Goal: Information Seeking & Learning: Learn about a topic

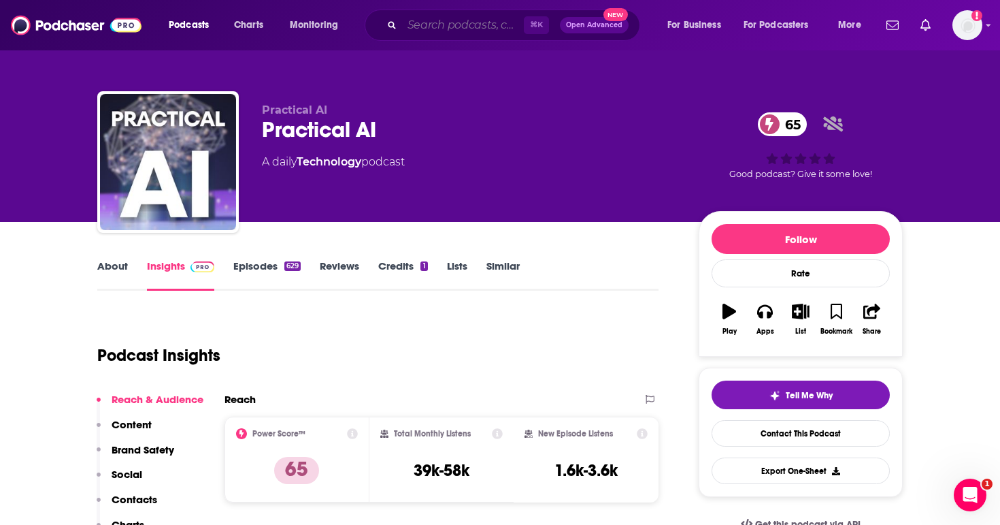
click at [445, 31] on input "Search podcasts, credits, & more..." at bounding box center [463, 25] width 122 height 22
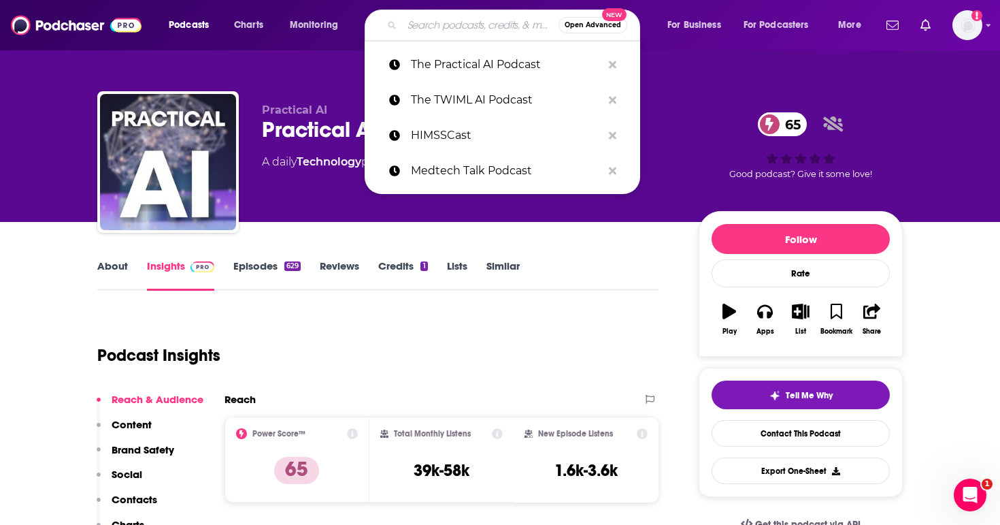
paste input "NVIDIA AI Podcast"
type input "NVIDIA AI Podcast"
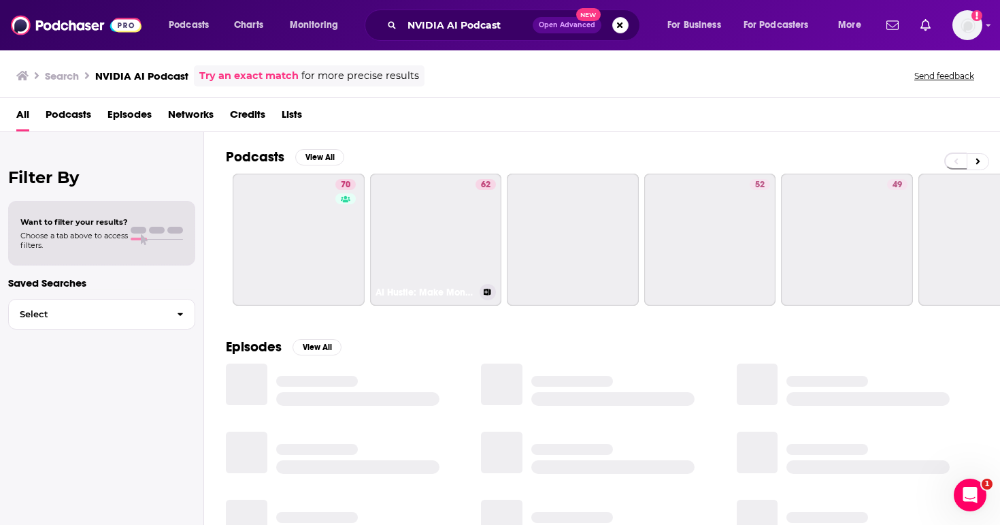
scroll to position [1, 0]
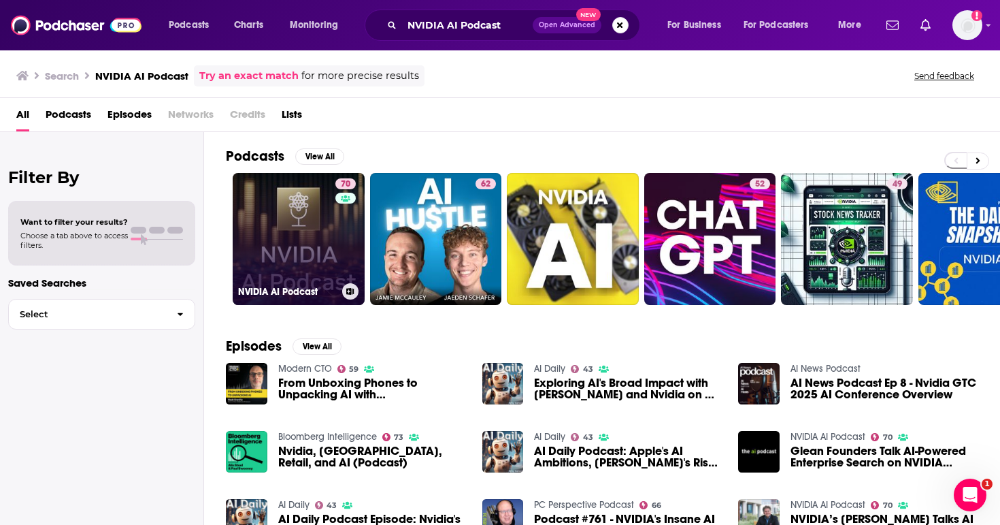
click at [325, 253] on link "70 NVIDIA AI Podcast" at bounding box center [299, 239] width 132 height 132
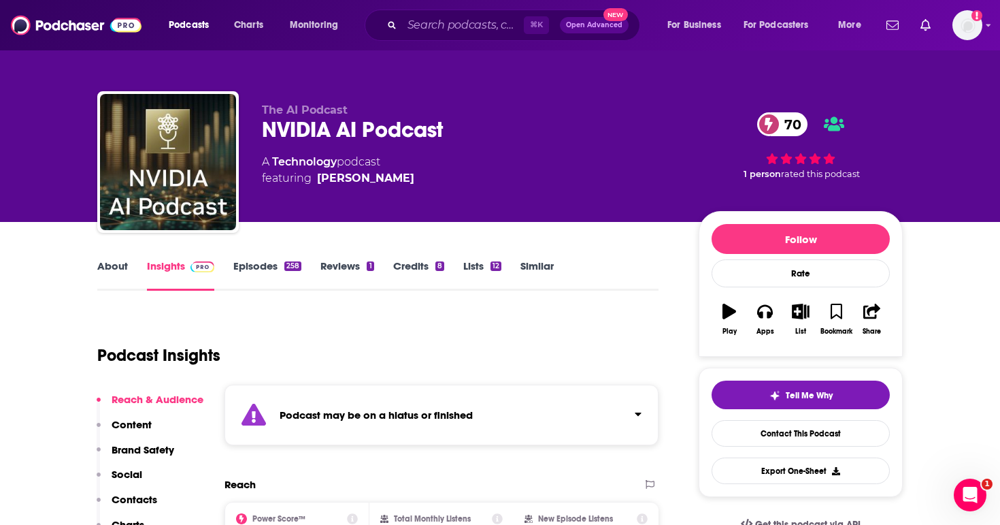
scroll to position [130, 0]
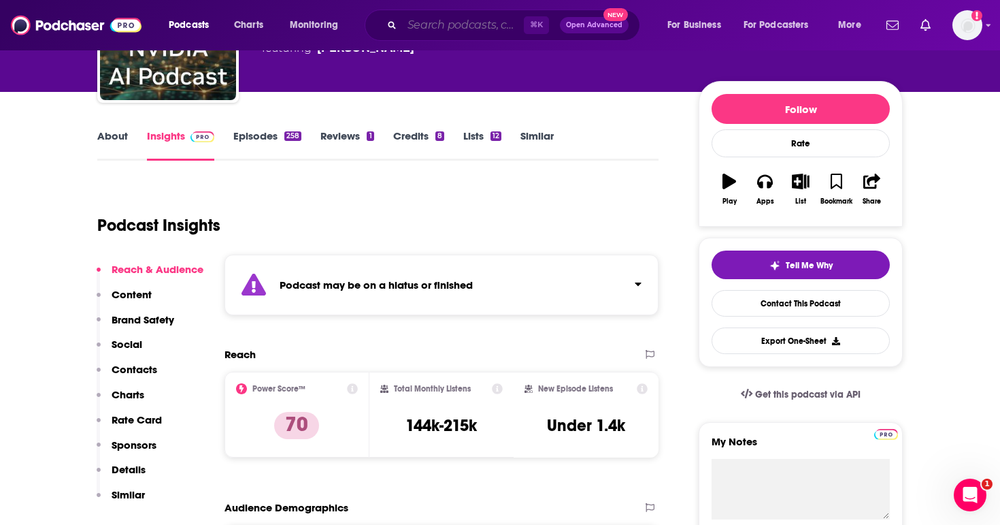
click at [410, 22] on input "Search podcasts, credits, & more..." at bounding box center [463, 25] width 122 height 22
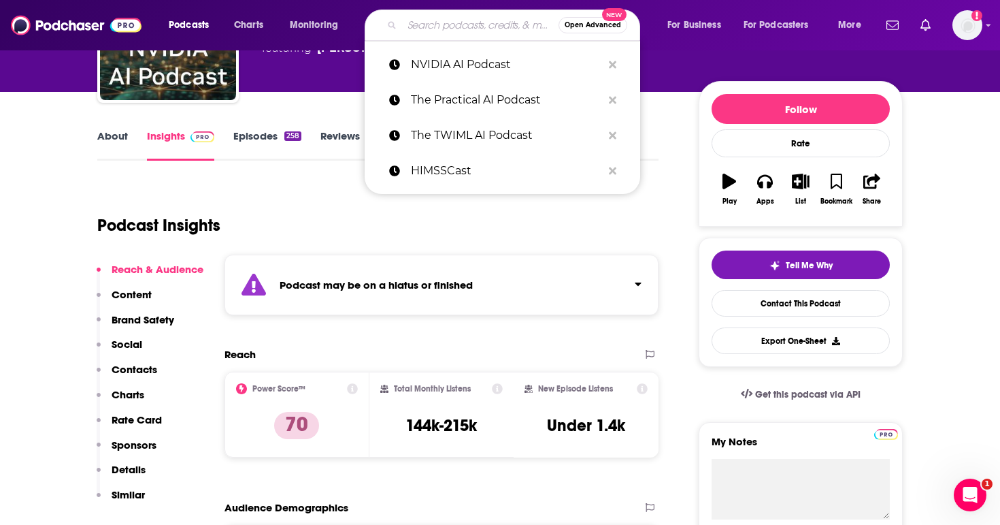
paste input "AI Inside Podcast"
type input "AI Inside Podcast"
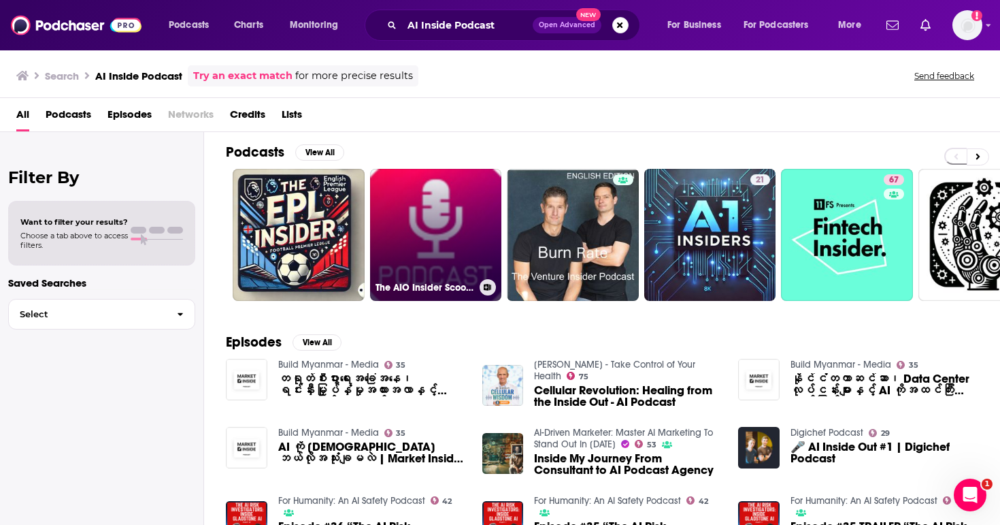
scroll to position [20, 0]
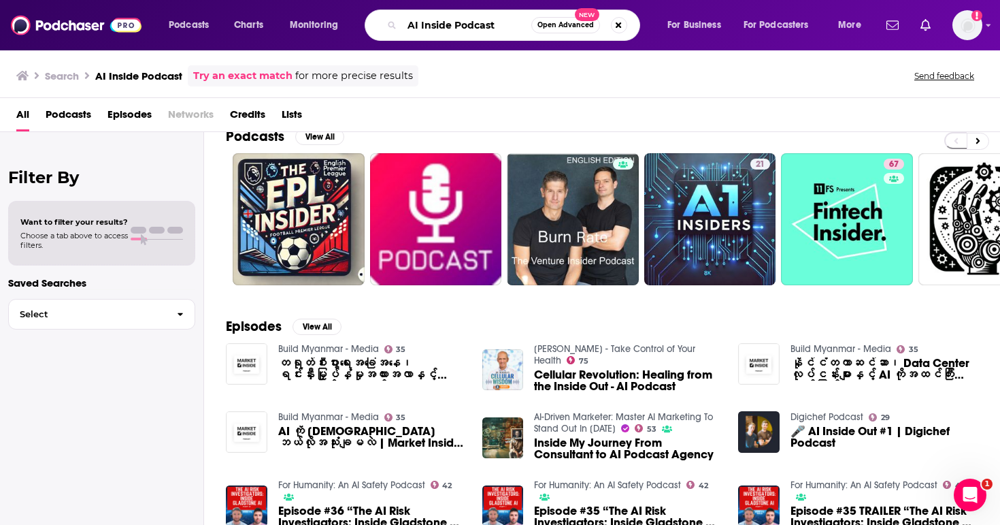
drag, startPoint x: 445, startPoint y: 27, endPoint x: 370, endPoint y: 27, distance: 74.8
click at [371, 27] on div "AI Inside Podcast Open Advanced New" at bounding box center [503, 25] width 276 height 31
paste input "NEJM AI Grand Rounds"
type input "NEJM AI Grand Rounds"
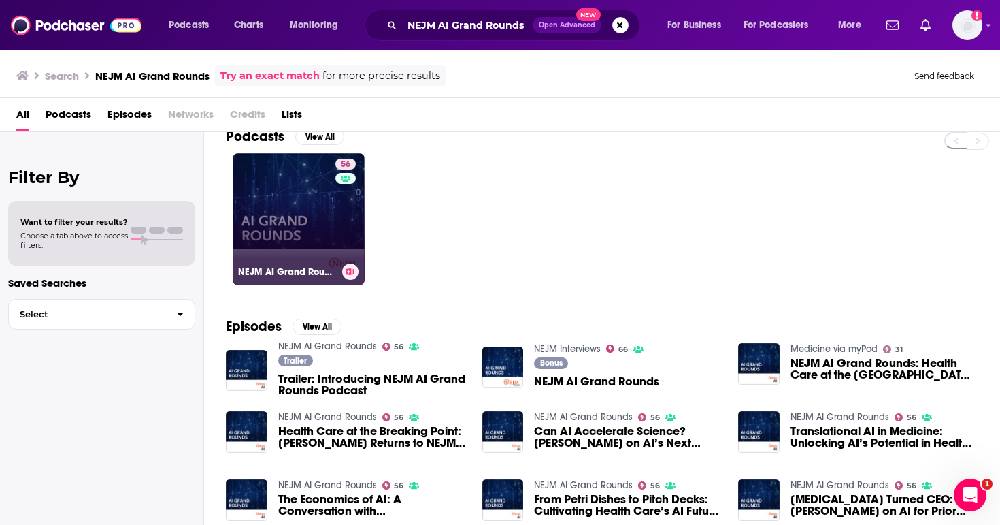
click at [333, 242] on link "56 NEJM AI Grand Rounds" at bounding box center [299, 219] width 132 height 132
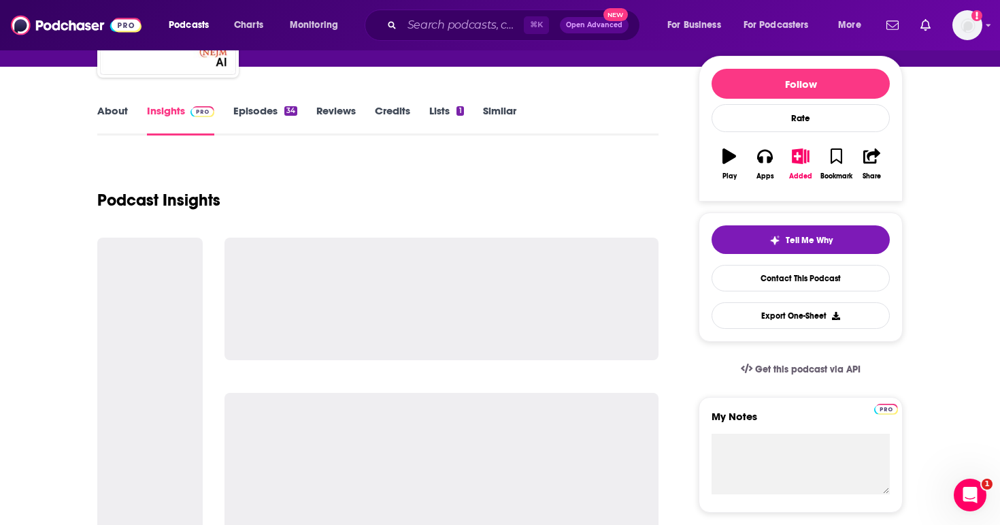
scroll to position [231, 0]
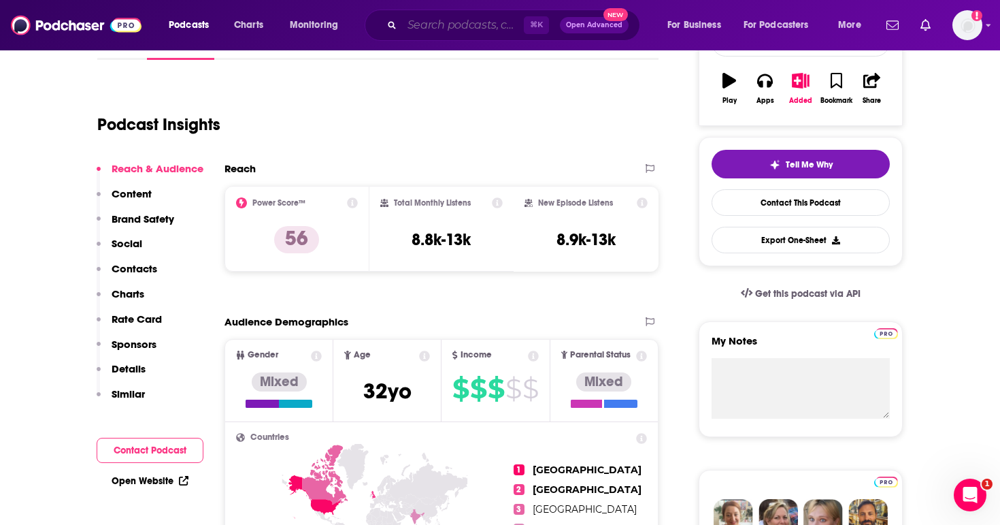
click at [440, 16] on input "Search podcasts, credits, & more..." at bounding box center [463, 25] width 122 height 22
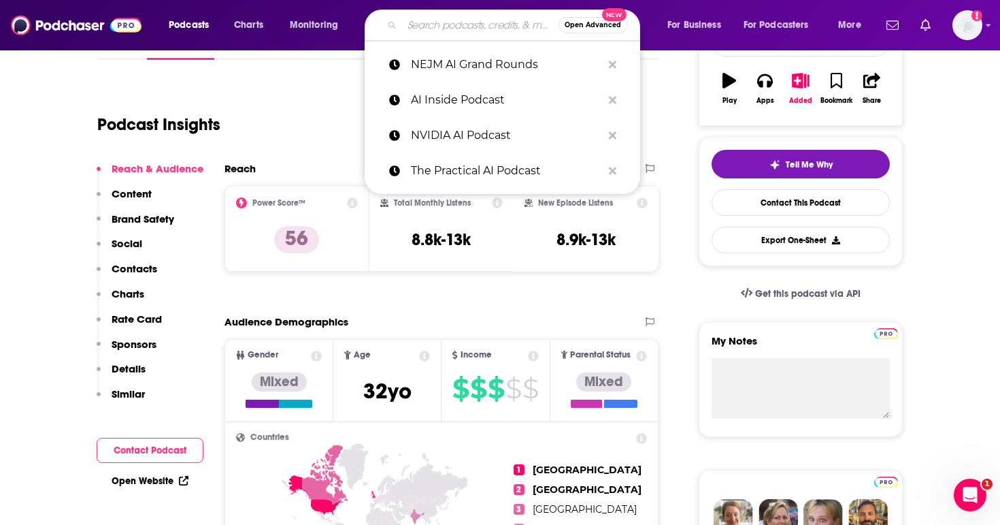
paste input "Fierce Podnosis"
type input "Fierce Podnosis"
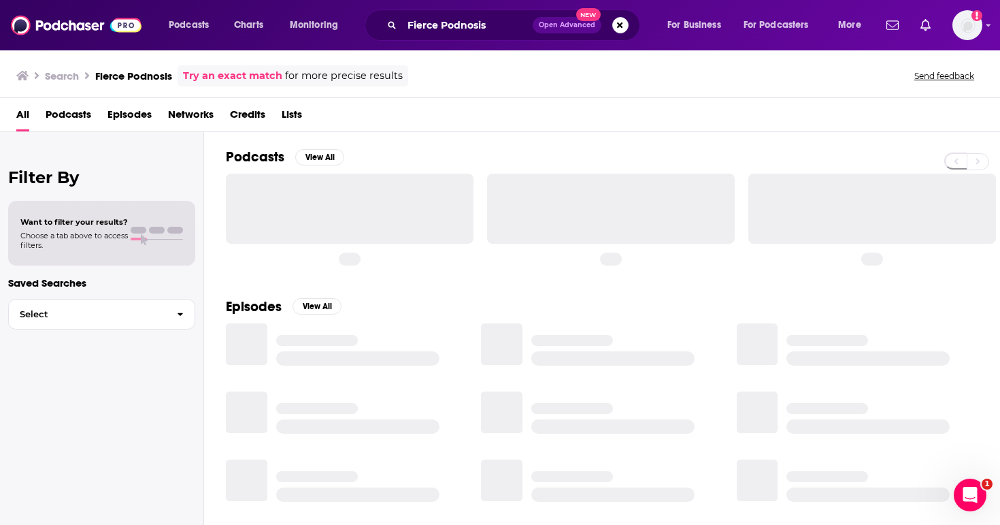
scroll to position [3, 0]
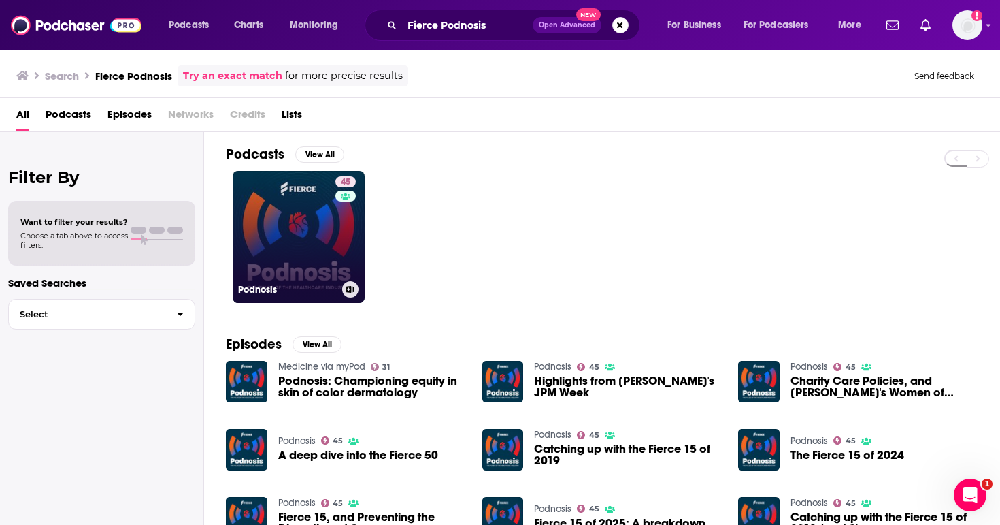
click at [310, 218] on link "45 Podnosis" at bounding box center [299, 237] width 132 height 132
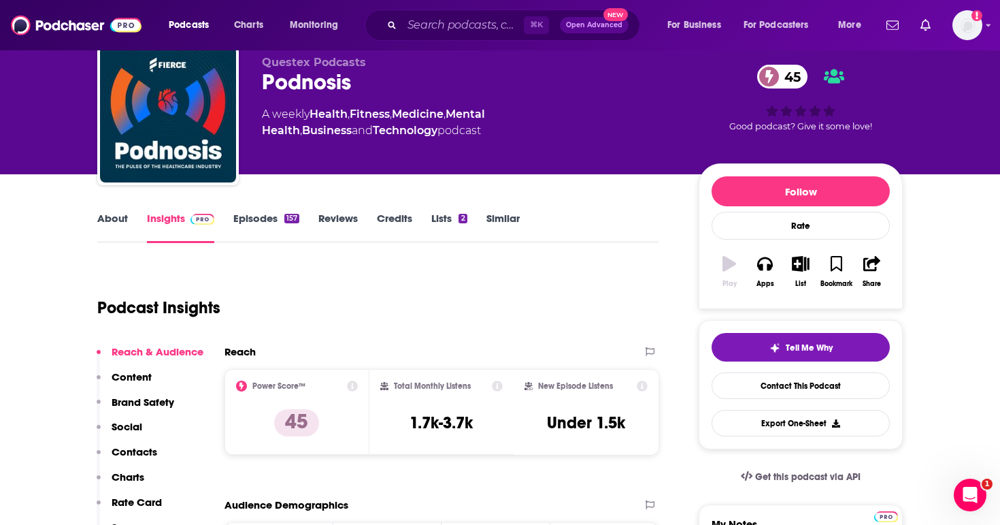
scroll to position [49, 0]
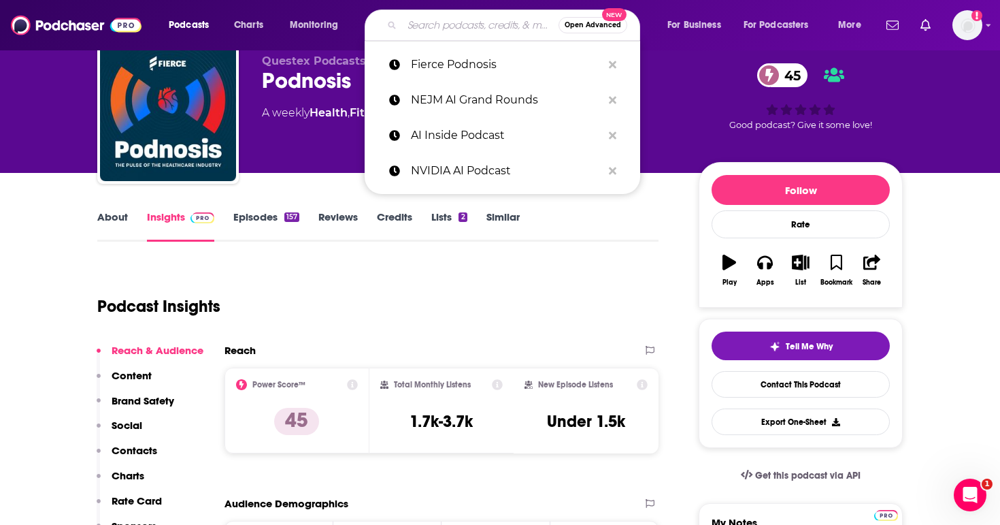
click at [408, 32] on input "Search podcasts, credits, & more..." at bounding box center [480, 25] width 156 height 22
paste input "Pear Healthcare Playbook"
type input "Pear Healthcare Playbook"
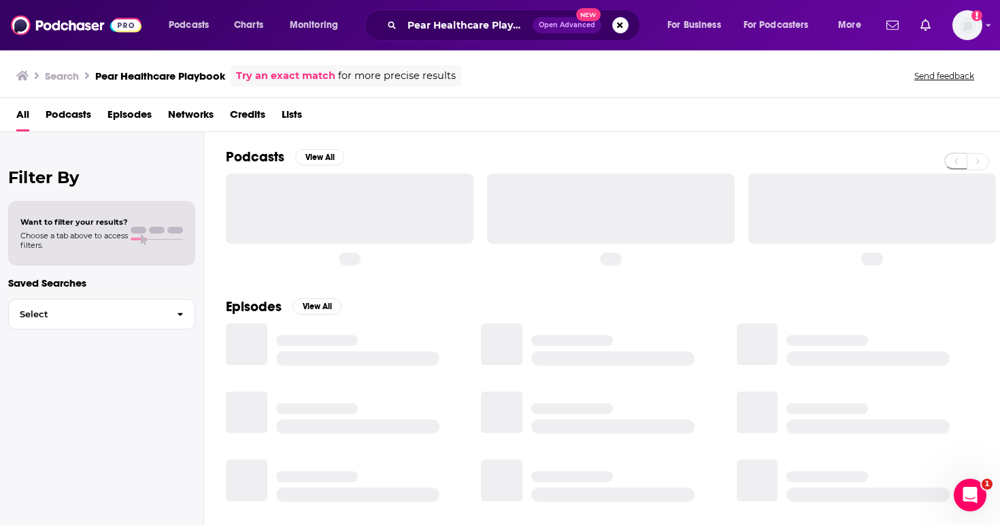
scroll to position [2, 0]
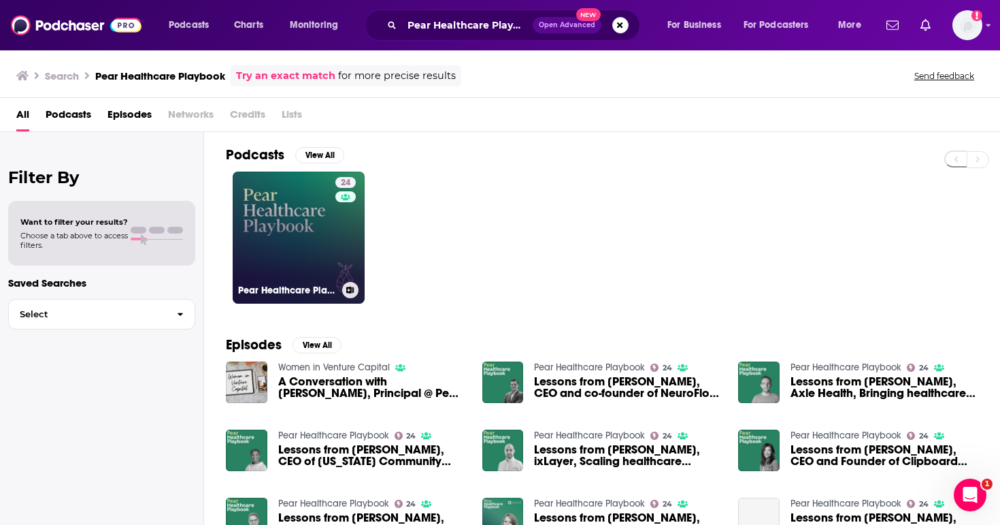
click at [316, 236] on link "24 Pear Healthcare Playbook" at bounding box center [299, 237] width 132 height 132
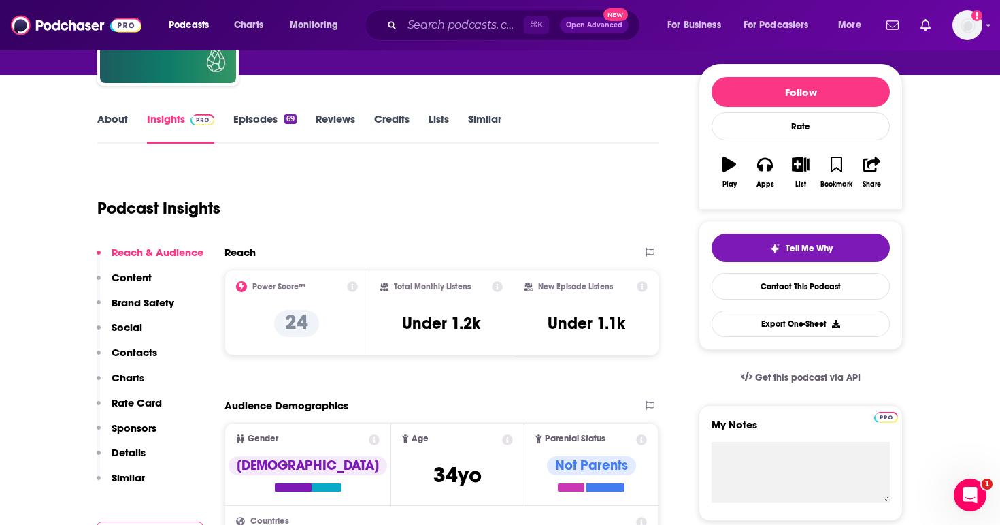
scroll to position [159, 0]
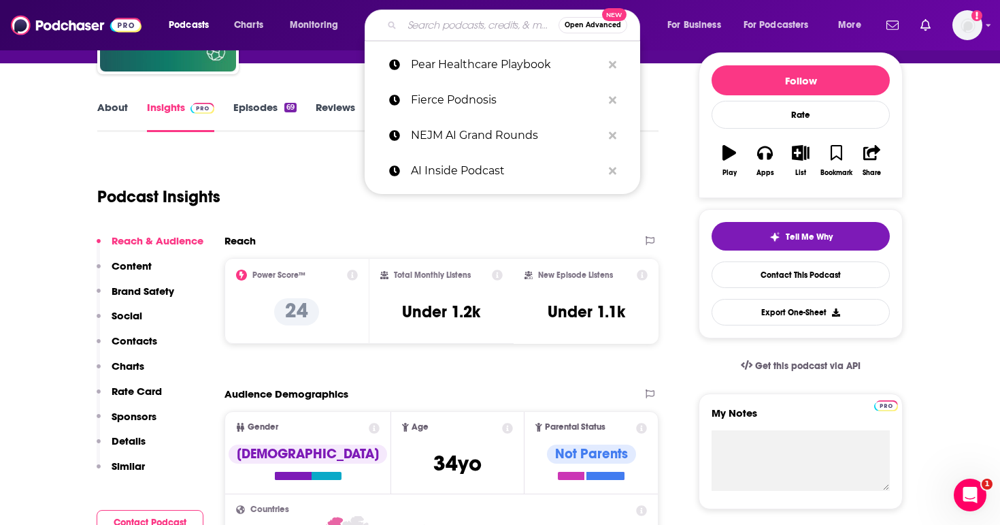
click at [448, 21] on input "Search podcasts, credits, & more..." at bounding box center [480, 25] width 156 height 22
paste input "The Gradient Podcast"
type input "The Gradient Podcast"
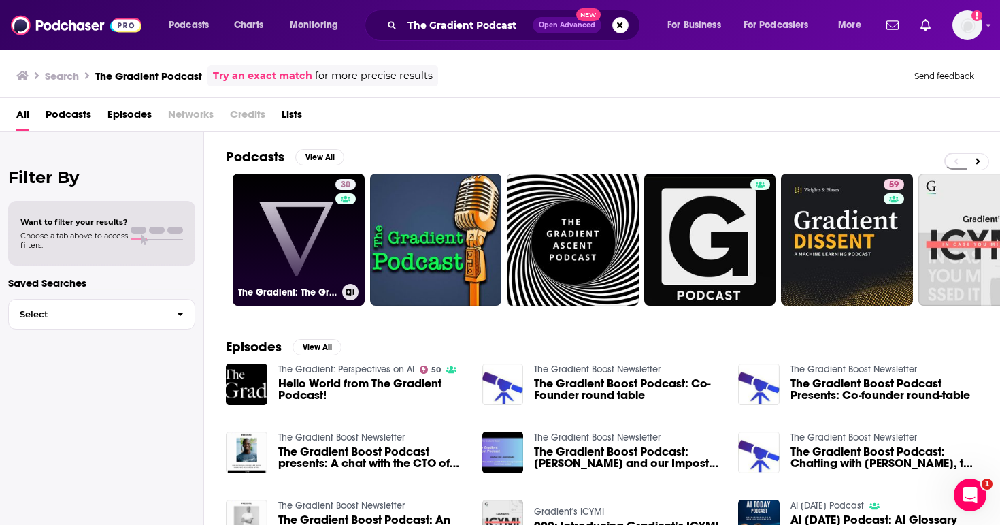
click at [306, 250] on link "30 The Gradient: The Gradient Podcast" at bounding box center [299, 239] width 132 height 132
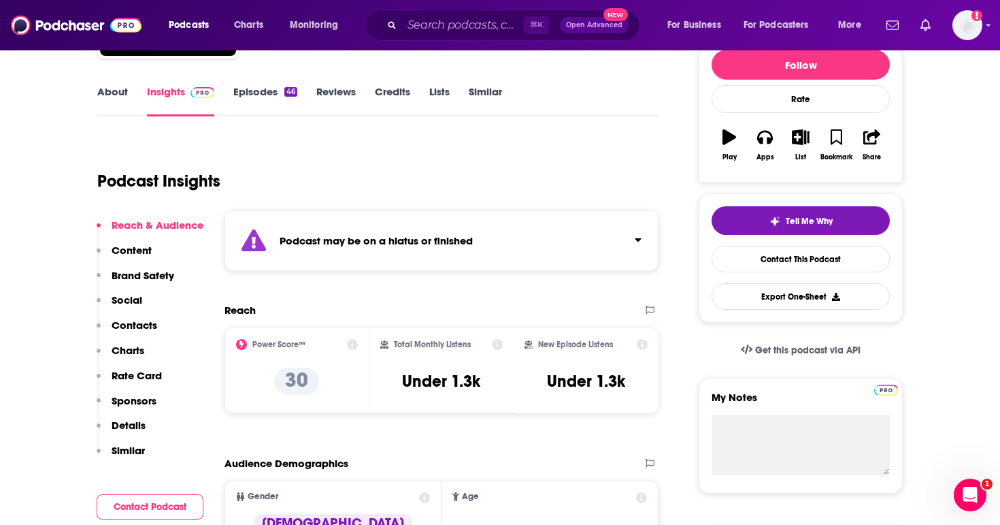
scroll to position [237, 0]
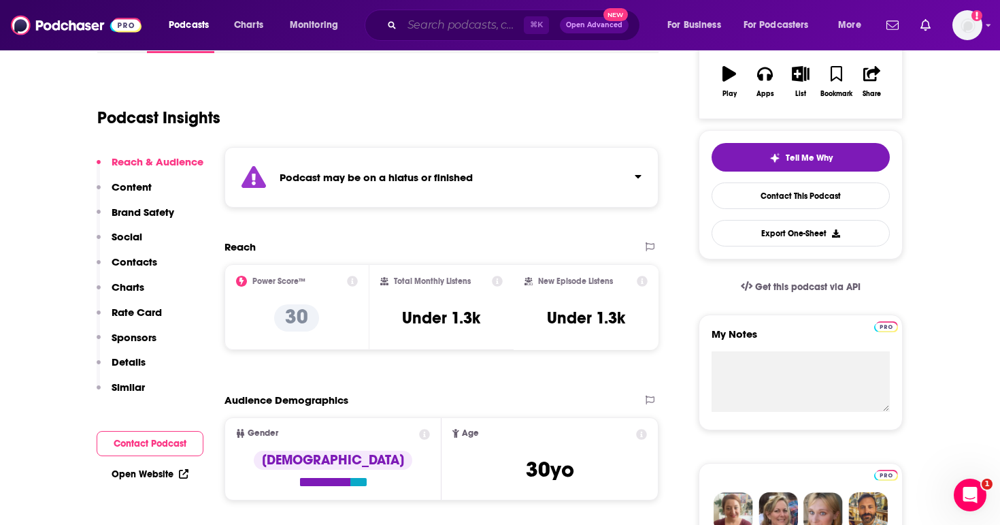
click at [412, 26] on input "Search podcasts, credits, & more..." at bounding box center [463, 25] width 122 height 22
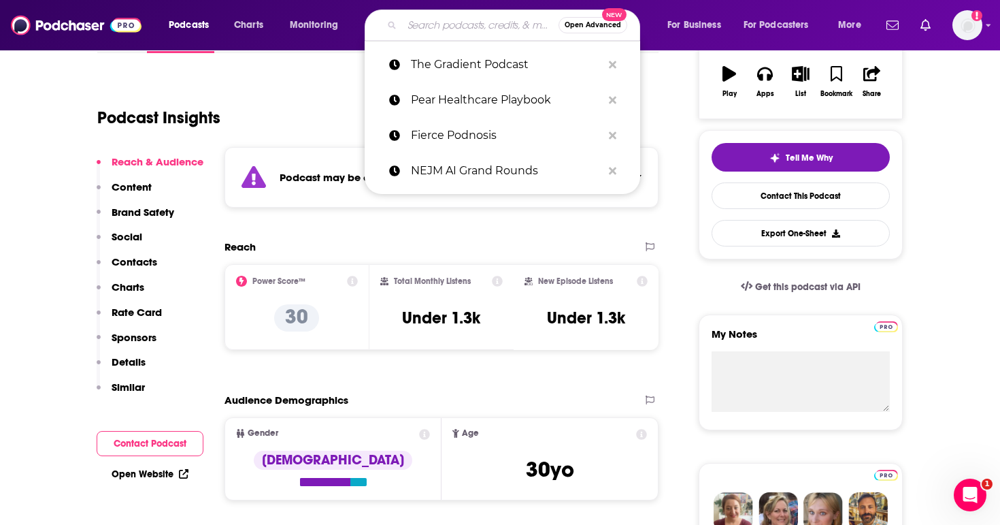
paste input "Outcomes Rocket"
type input "Outcomes Rocket"
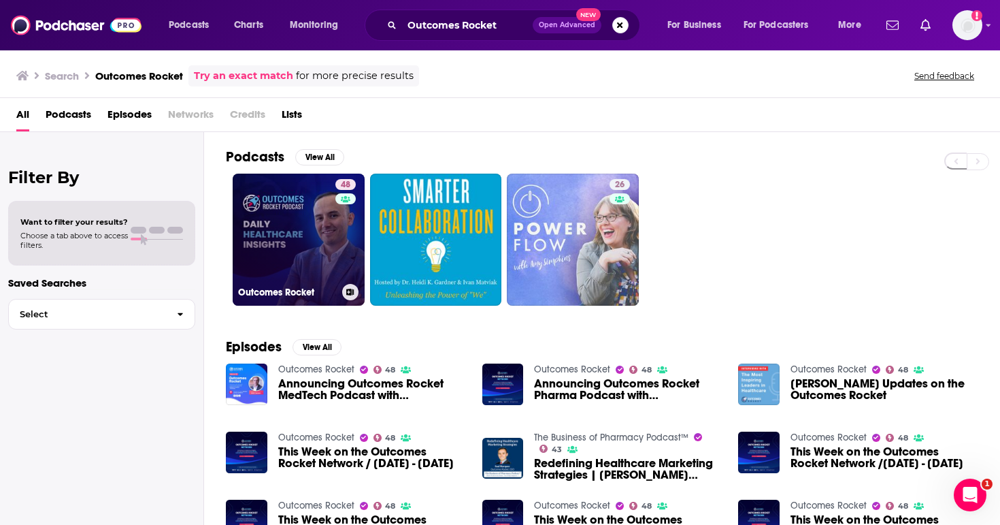
click at [307, 233] on link "48 Outcomes Rocket" at bounding box center [299, 239] width 132 height 132
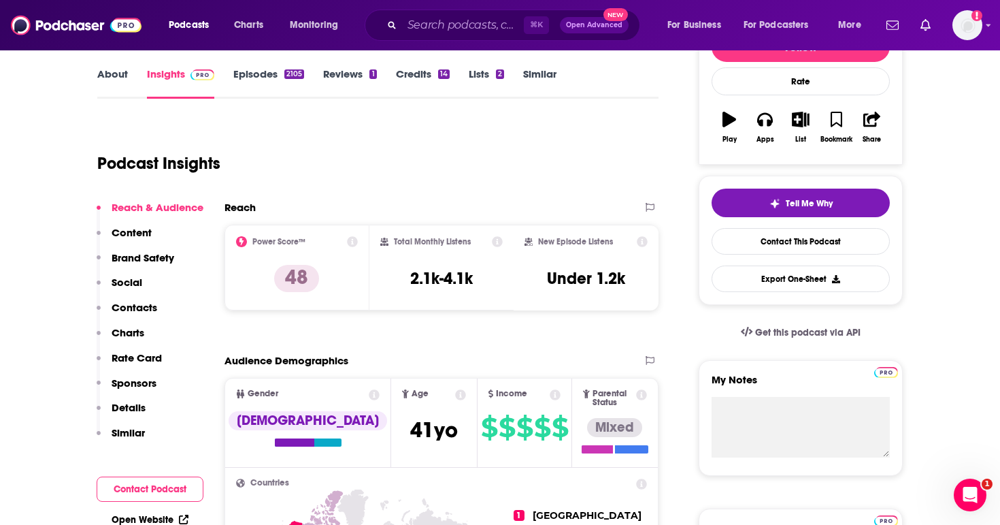
scroll to position [212, 0]
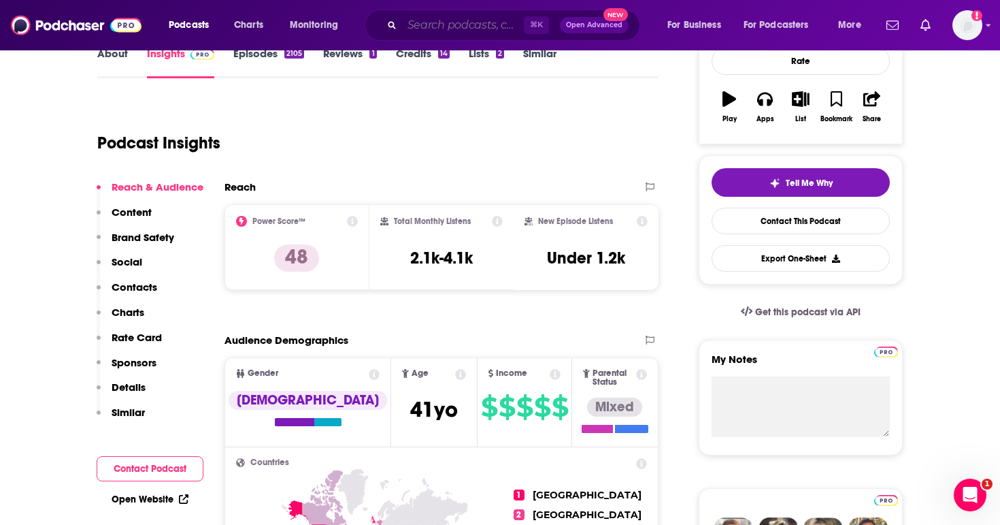
click at [450, 27] on input "Search podcasts, credits, & more..." at bounding box center [463, 25] width 122 height 22
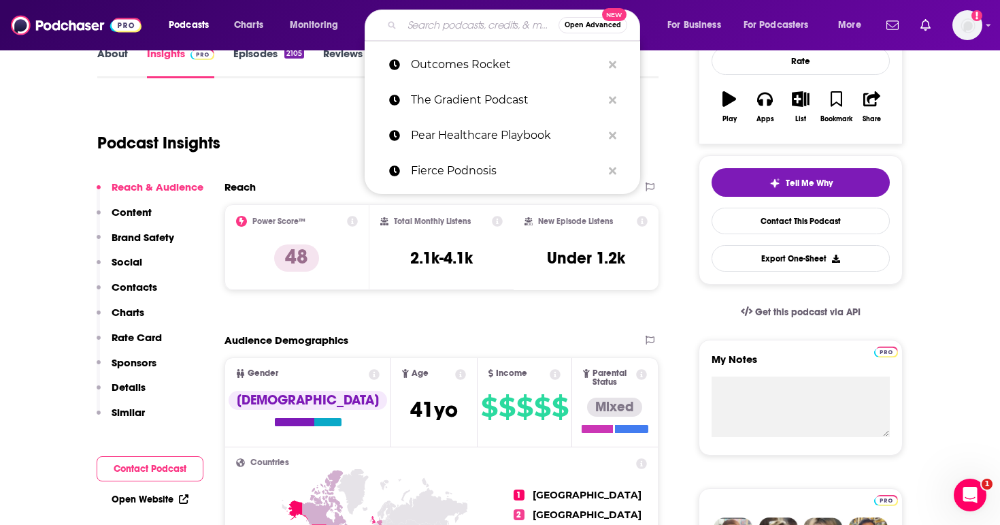
paste input "The Heart of Healthcare - A Digital Health Podcast"
type input "The Heart of Healthcare - A Digital Health Podcast"
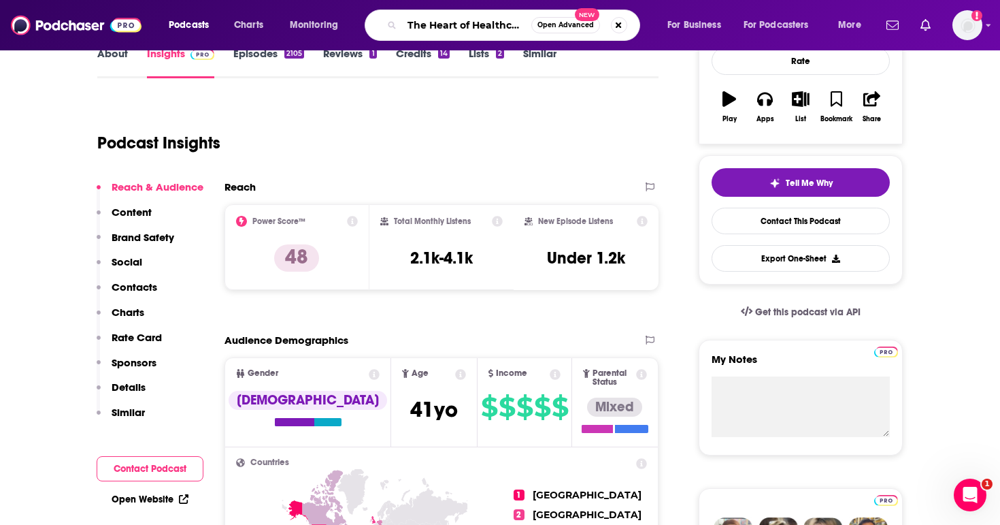
scroll to position [0, 133]
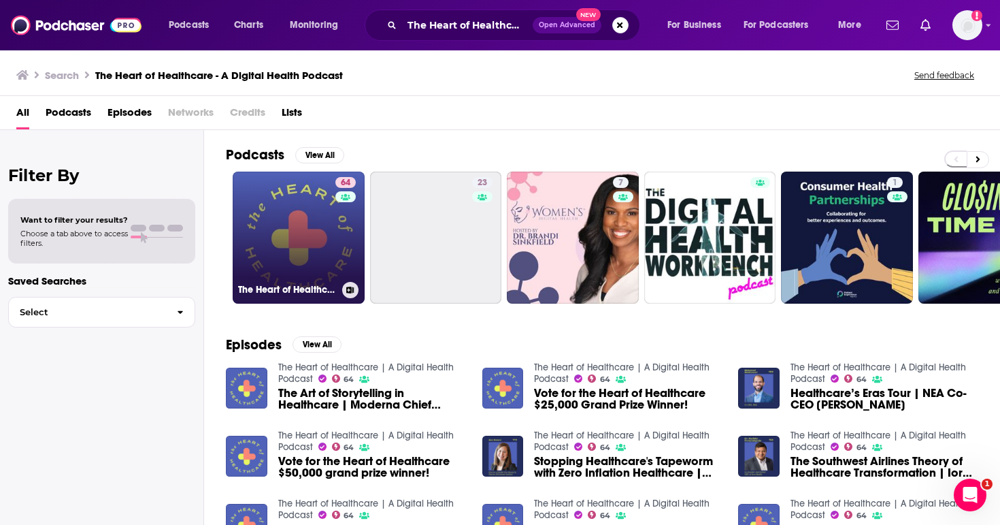
click at [318, 235] on link "64 The Heart of Healthcare | A Digital Health Podcast" at bounding box center [299, 237] width 132 height 132
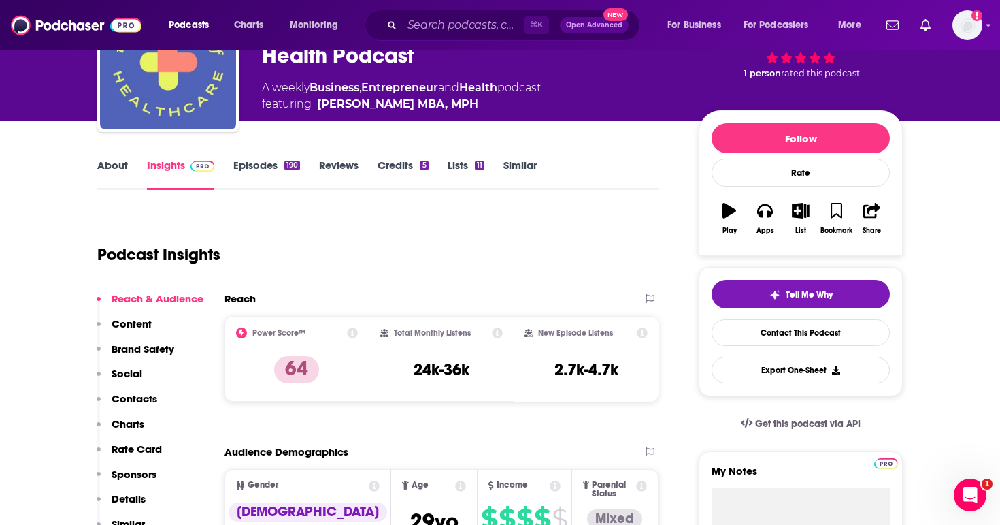
scroll to position [113, 0]
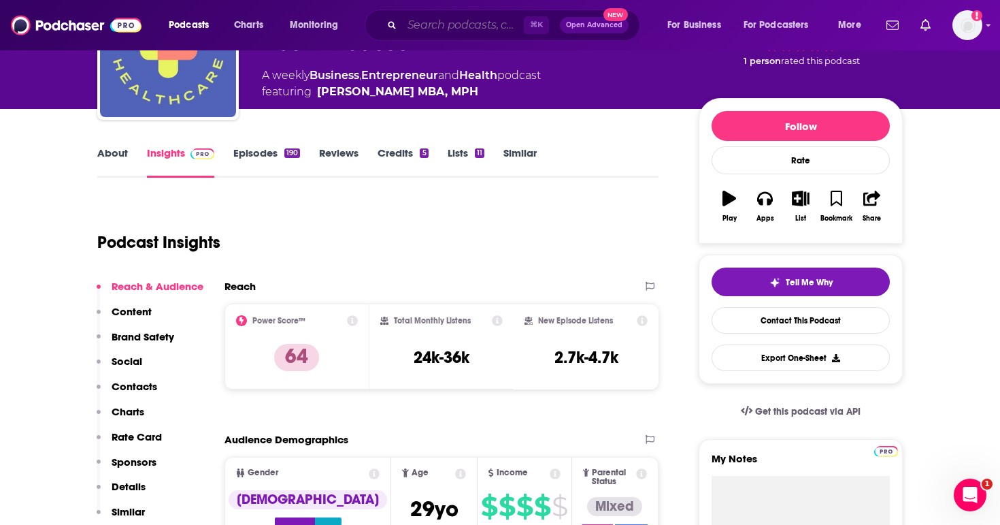
click at [413, 24] on input "Search podcasts, credits, & more..." at bounding box center [463, 25] width 122 height 22
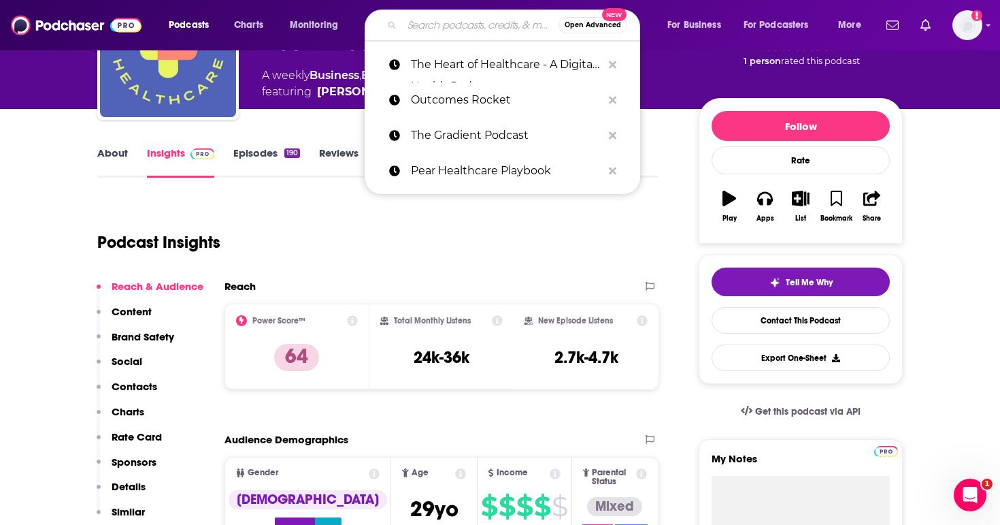
paste input "How I Built This with [PERSON_NAME]"
type input "How I Built This with [PERSON_NAME]"
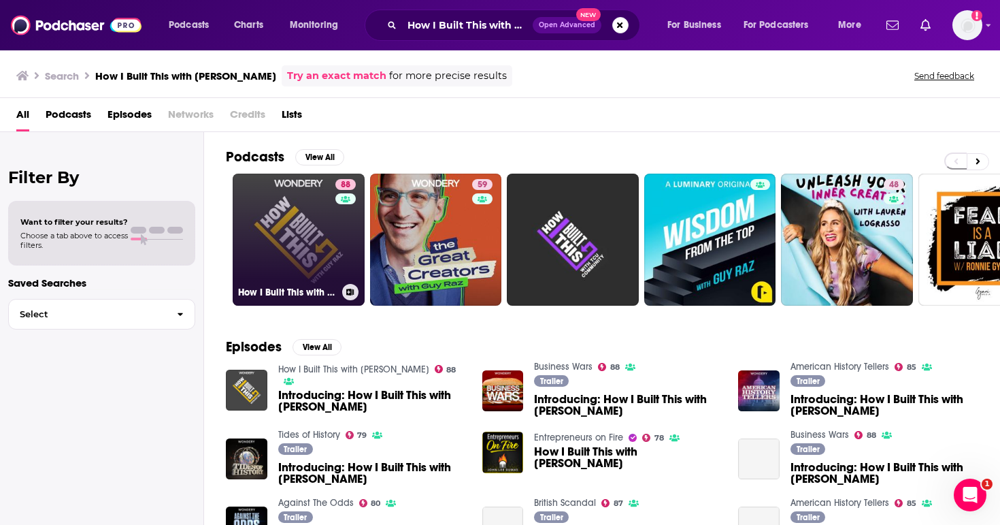
click at [320, 232] on link "88 How I Built This with [PERSON_NAME]" at bounding box center [299, 239] width 132 height 132
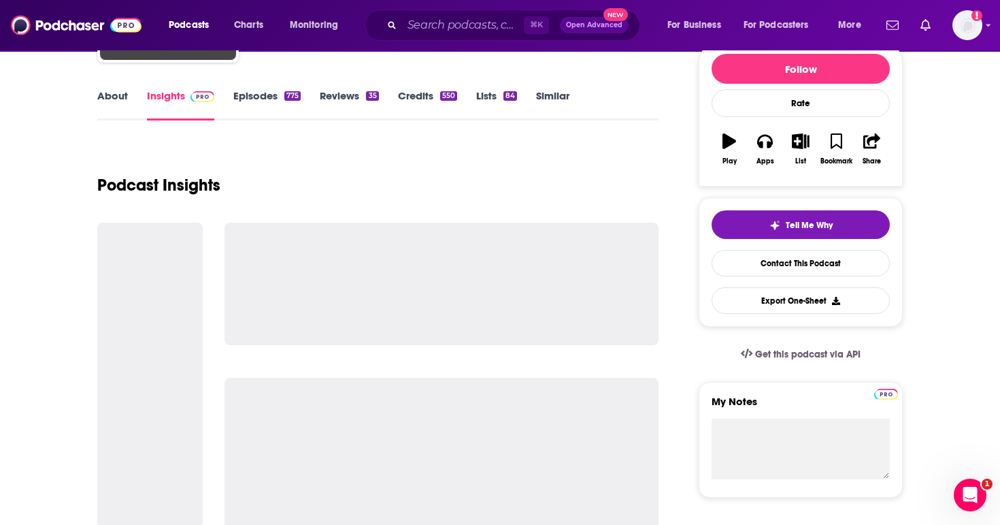
scroll to position [179, 0]
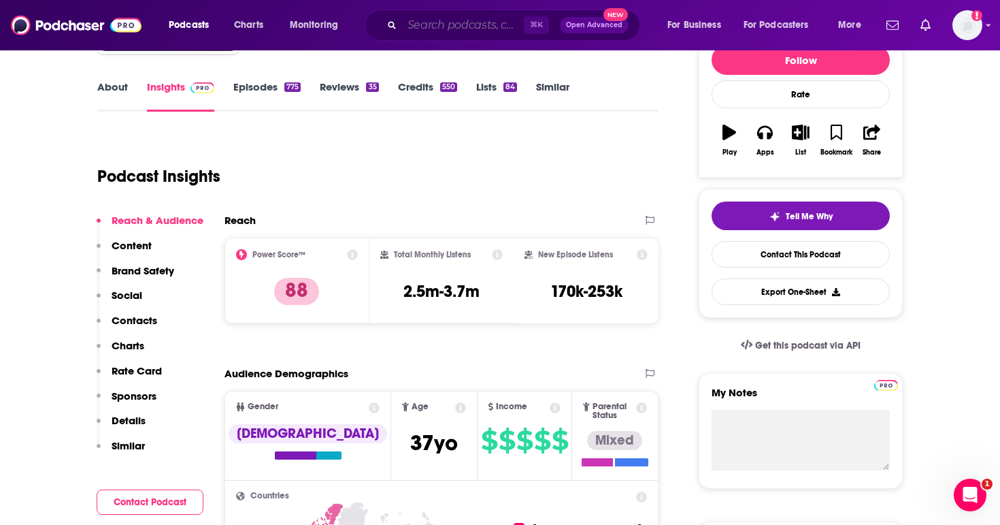
click at [429, 29] on input "Search podcasts, credits, & more..." at bounding box center [463, 25] width 122 height 22
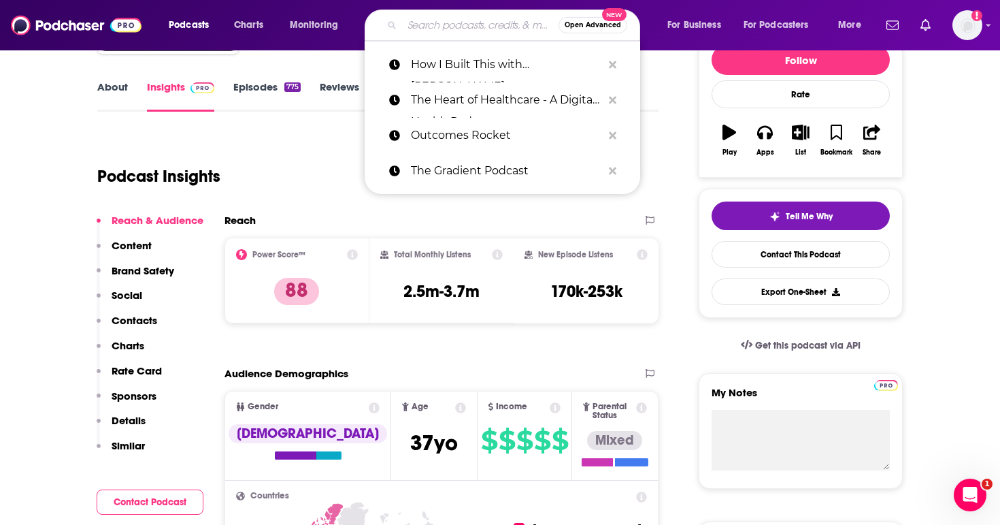
paste input "Technovation with [PERSON_NAME] (CIO, CTO, CDO, CXO Interviews)"
type input "Technovation with [PERSON_NAME] (CIO, CTO, CDO, CXO Interviews)"
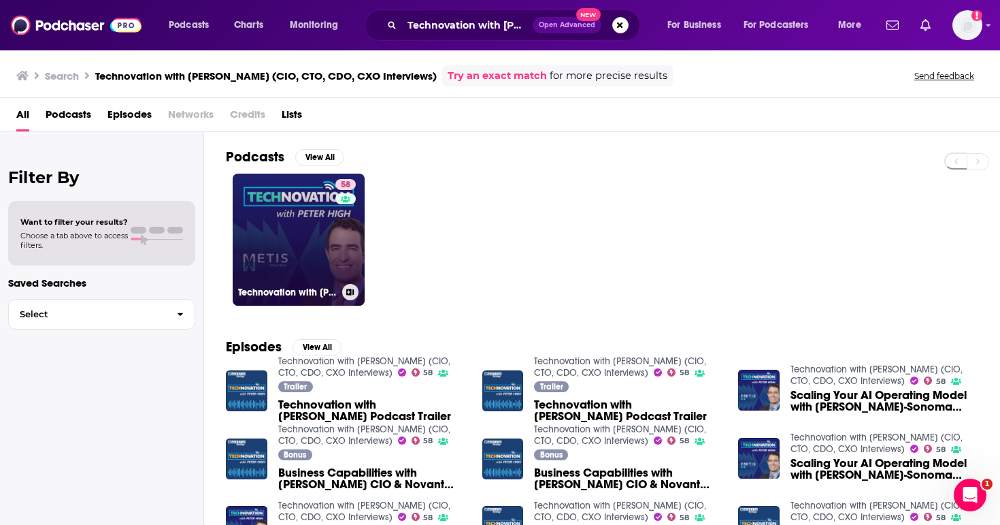
click at [297, 242] on link "58 Technovation with [PERSON_NAME] (CIO, CTO, CDO, CXO Interviews)" at bounding box center [299, 239] width 132 height 132
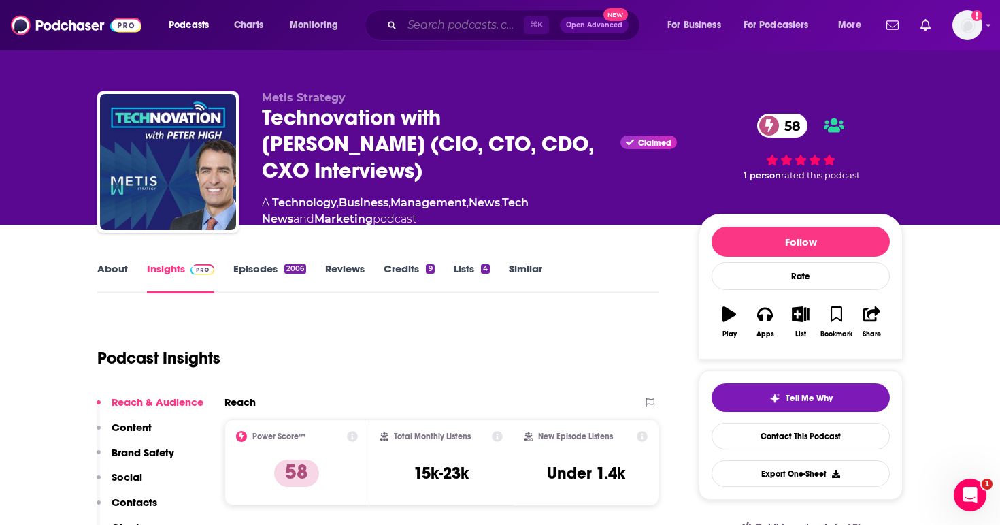
click at [409, 24] on input "Search podcasts, credits, & more..." at bounding box center [463, 25] width 122 height 22
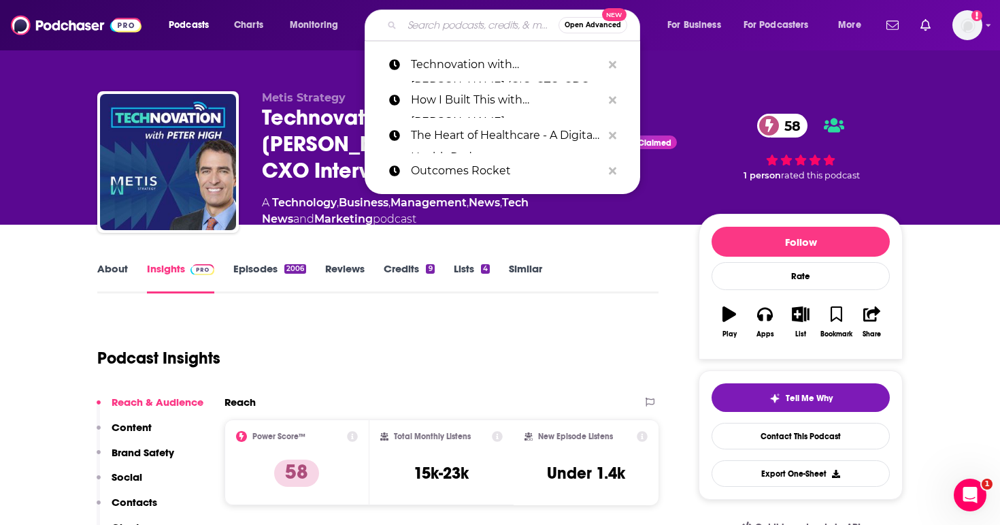
paste input "Telco in 20"
type input "Telco in 20"
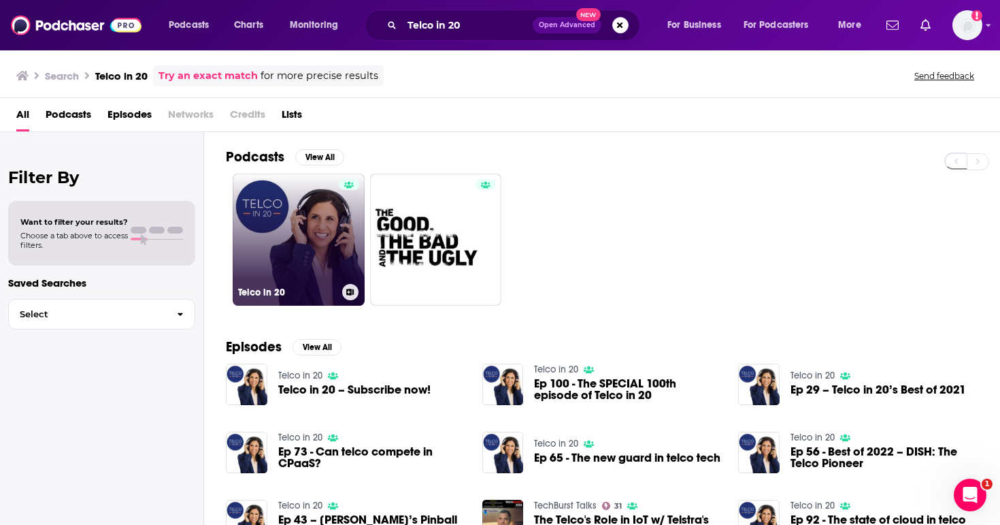
click at [305, 231] on link "Telco in 20" at bounding box center [299, 239] width 132 height 132
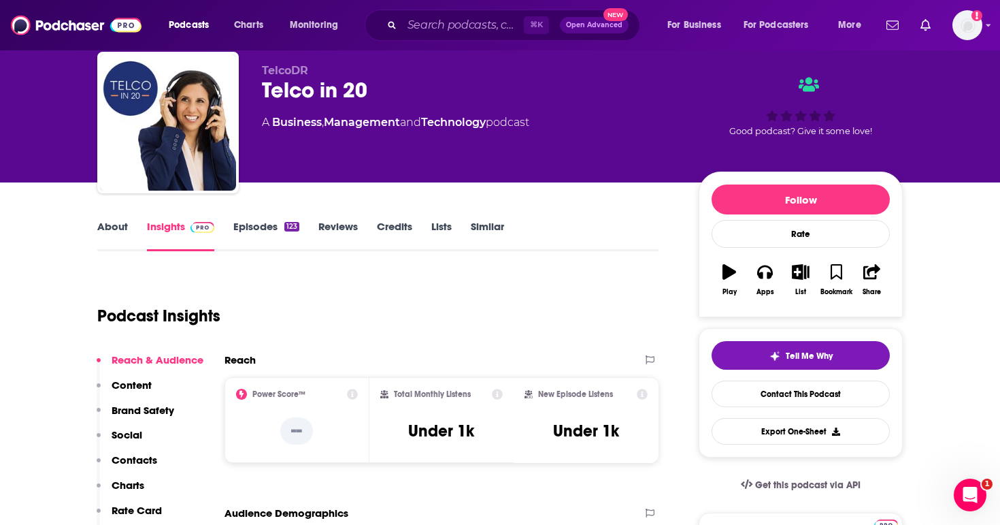
scroll to position [42, 0]
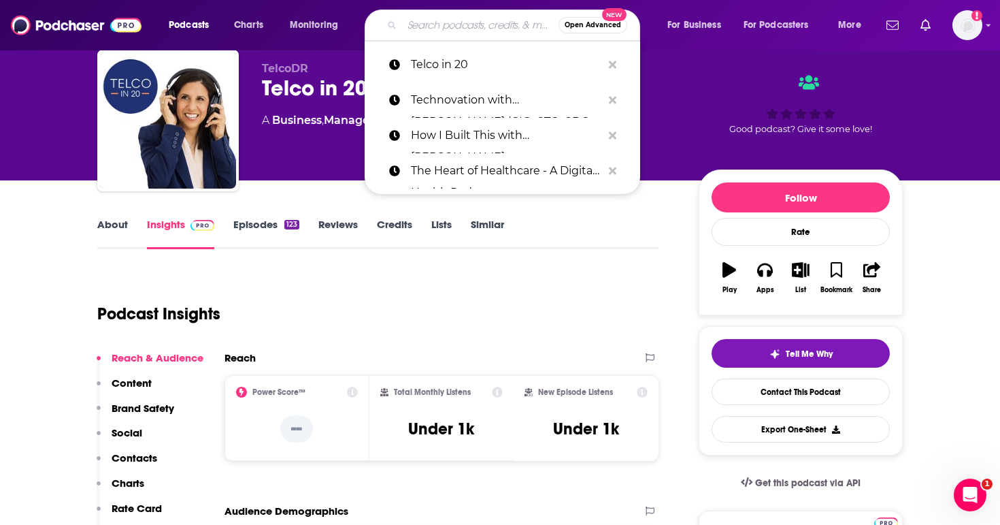
click at [482, 22] on input "Search podcasts, credits, & more..." at bounding box center [480, 25] width 156 height 22
paste input "[PERSON_NAME] Healthcare Podcast"
type input "[PERSON_NAME] Healthcare Podcast"
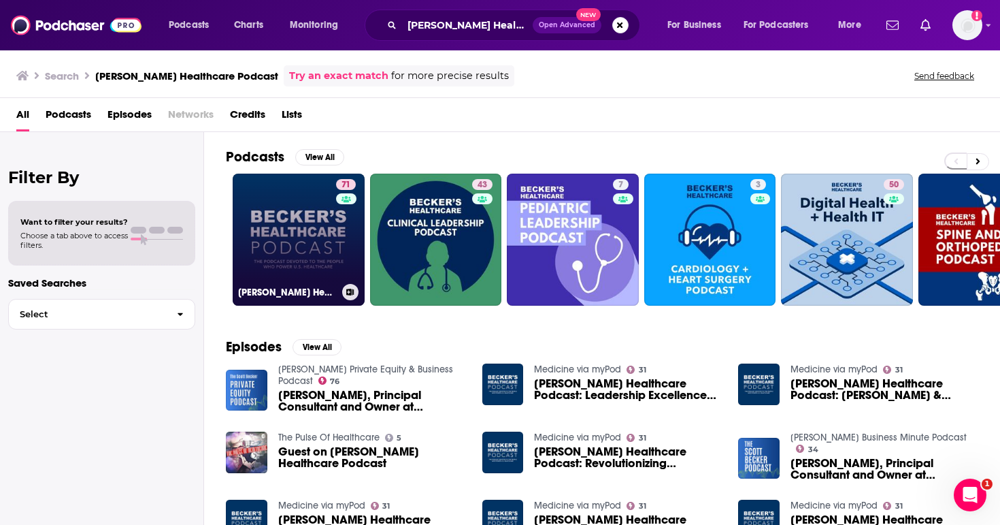
click at [308, 248] on link "71 [PERSON_NAME] Healthcare Podcast" at bounding box center [299, 239] width 132 height 132
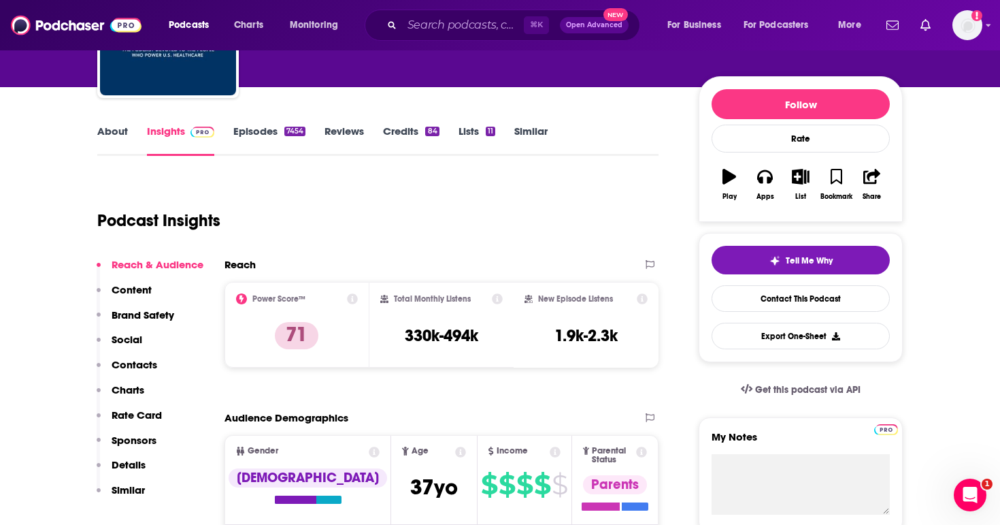
scroll to position [140, 0]
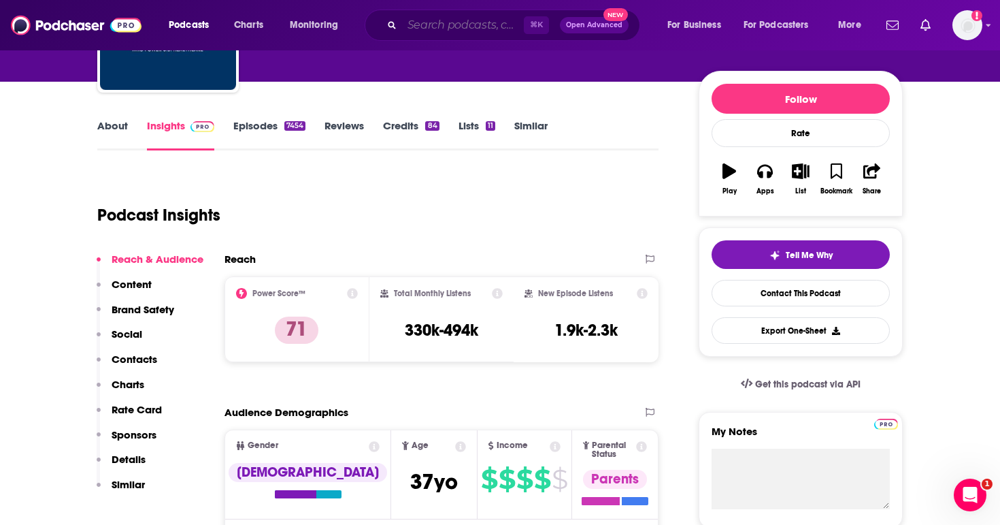
click at [408, 22] on input "Search podcasts, credits, & more..." at bounding box center [463, 25] width 122 height 22
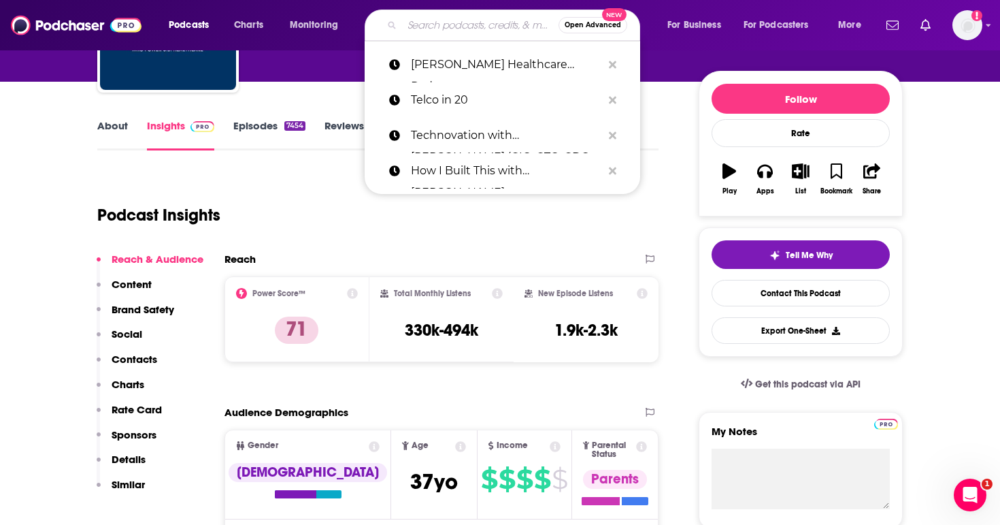
paste input "NPR's The Pulse"
type input "NPR's The Pulse"
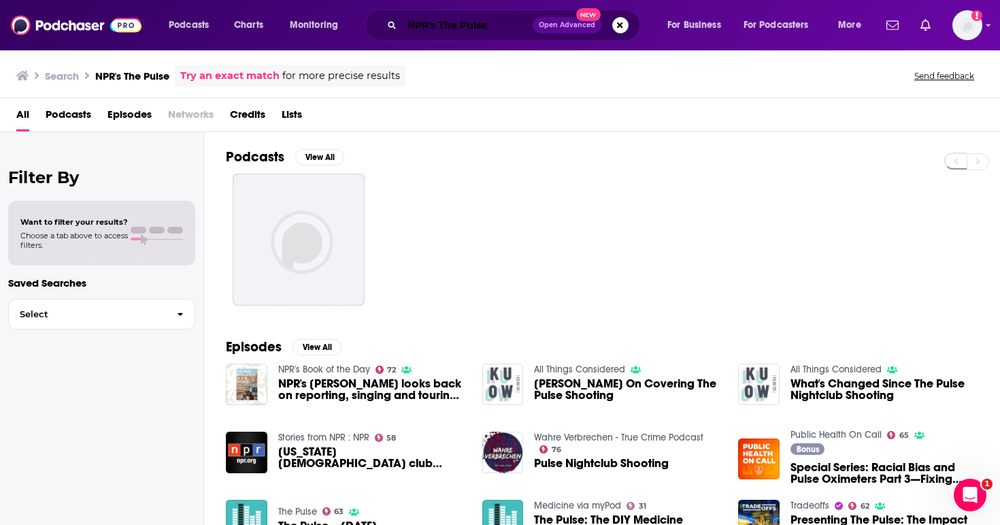
drag, startPoint x: 440, startPoint y: 26, endPoint x: 376, endPoint y: 26, distance: 64.6
click at [376, 26] on div "NPR's The Pulse Open Advanced New" at bounding box center [503, 25] width 276 height 31
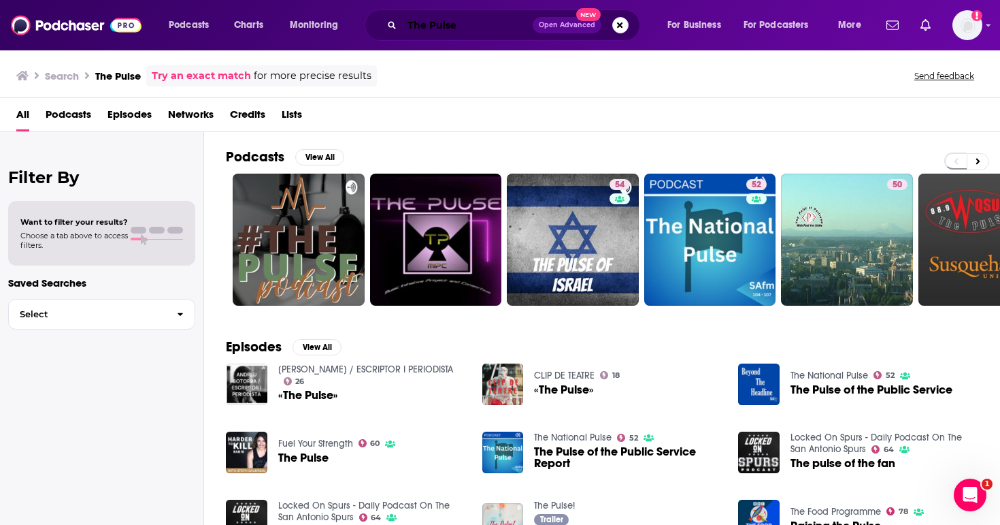
click at [476, 22] on input "The Pulse" at bounding box center [467, 25] width 131 height 22
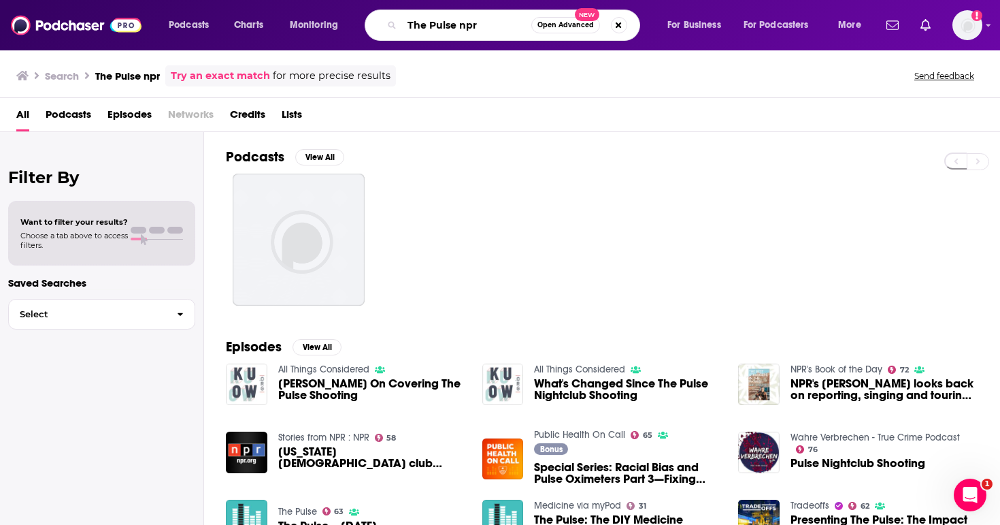
drag, startPoint x: 462, startPoint y: 31, endPoint x: 392, endPoint y: 31, distance: 70.1
click at [394, 31] on div "The Pulse npr Open Advanced New" at bounding box center [503, 25] width 276 height 31
drag, startPoint x: 496, startPoint y: 25, endPoint x: 353, endPoint y: 22, distance: 142.9
click at [354, 22] on div "Podcasts Charts Monitoring The Pulse npr Open Advanced New For Business For Pod…" at bounding box center [516, 25] width 715 height 31
paste input "No Priors"
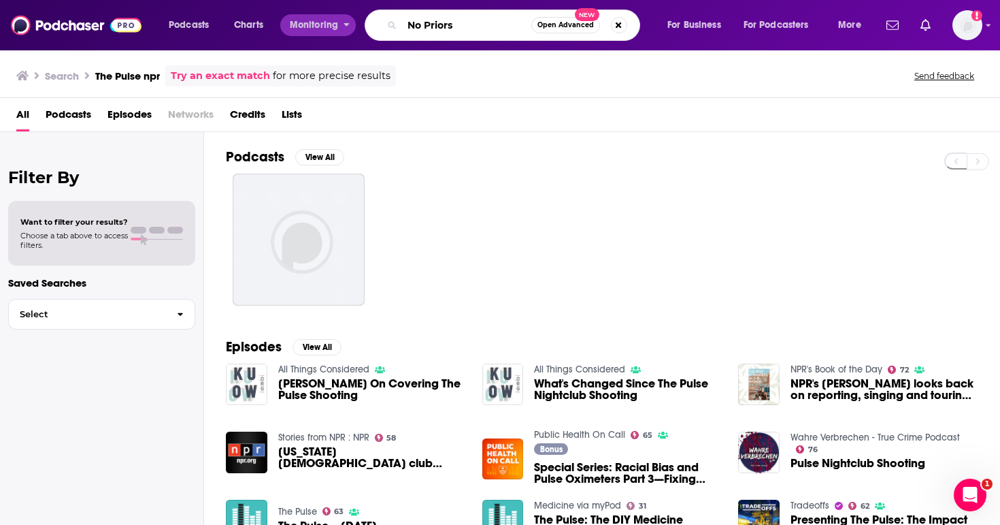
type input "No Priors"
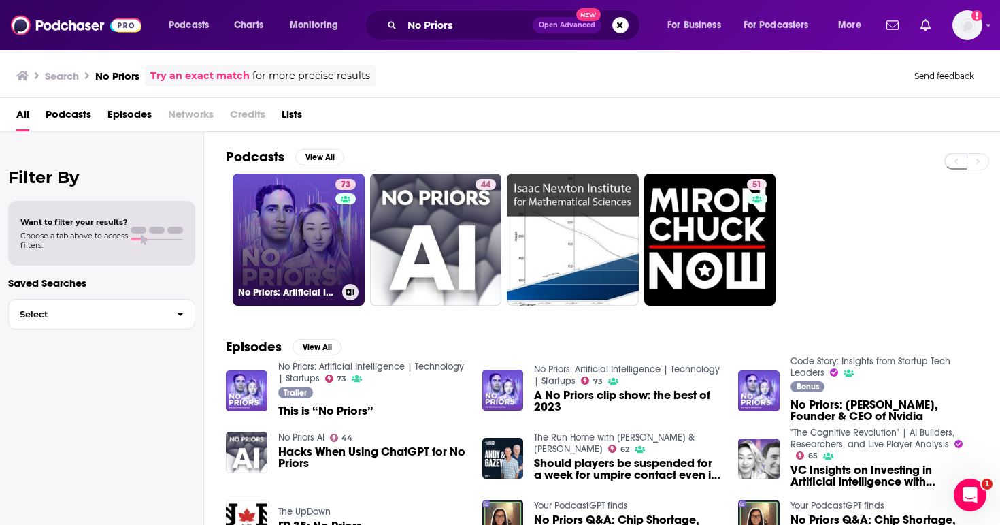
click at [311, 258] on link "73 No Priors: Artificial Intelligence | Technology | Startups" at bounding box center [299, 239] width 132 height 132
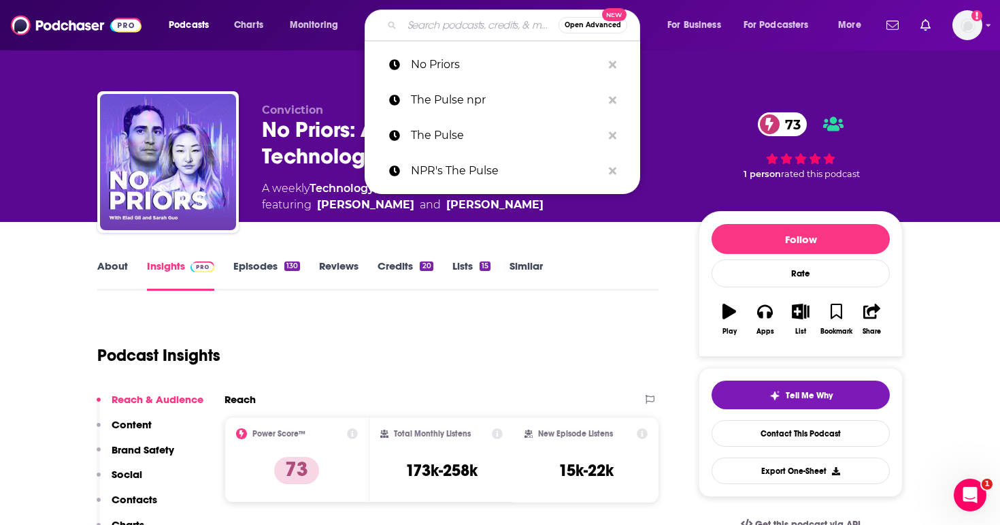
click at [486, 24] on input "Search podcasts, credits, & more..." at bounding box center [480, 25] width 156 height 22
paste input "[MEDICAL_DATA] Update Podcast"
type input "[MEDICAL_DATA] Update Podcast"
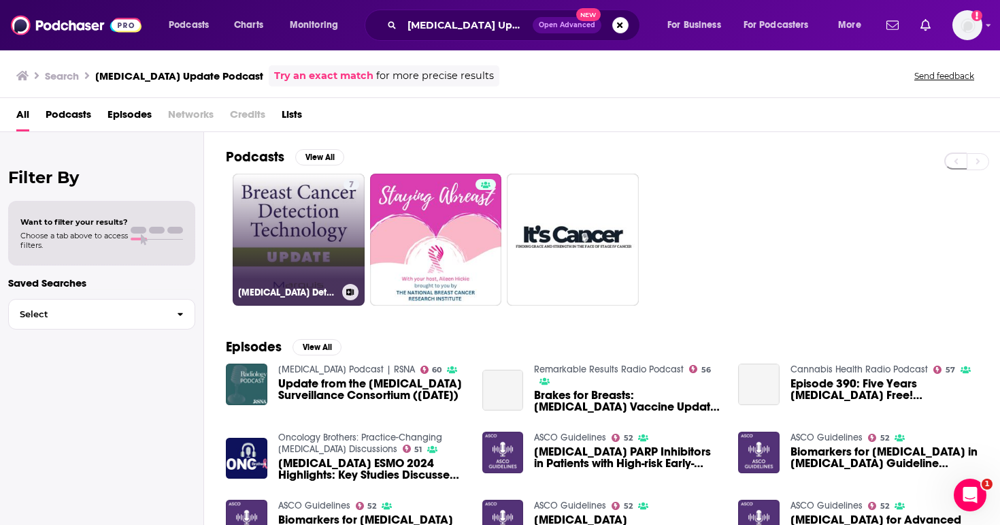
click at [284, 235] on link "7 [MEDICAL_DATA] Detection Technology Update" at bounding box center [299, 239] width 132 height 132
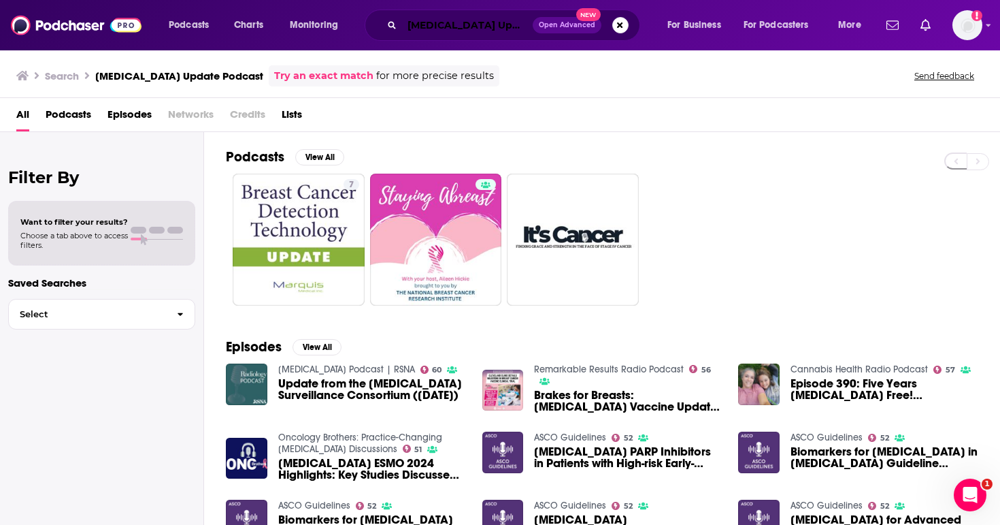
click at [487, 29] on input "[MEDICAL_DATA] Update Podcast" at bounding box center [467, 25] width 131 height 22
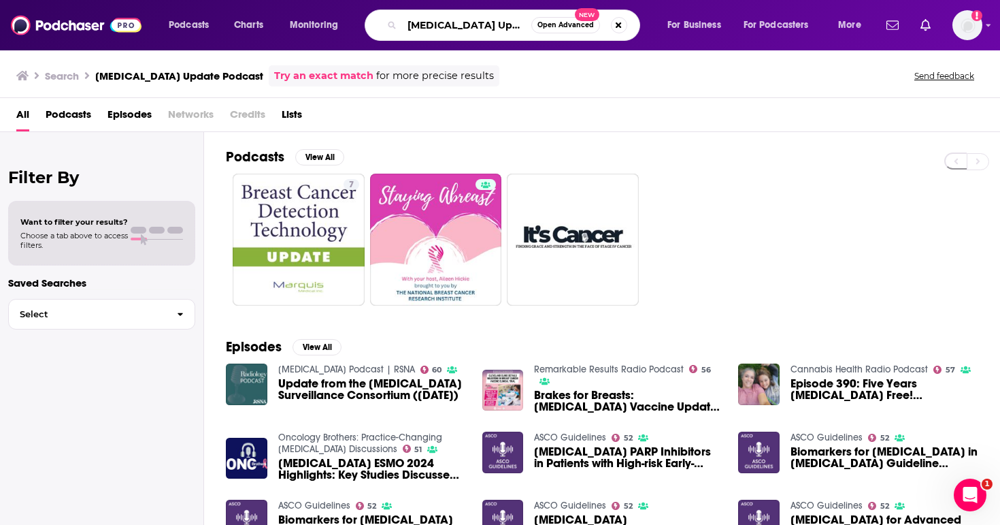
scroll to position [0, 35]
drag, startPoint x: 407, startPoint y: 22, endPoint x: 712, endPoint y: 21, distance: 304.8
click at [711, 21] on div "Podcasts Charts Monitoring [MEDICAL_DATA] Update Podcast Open Advanced New For …" at bounding box center [516, 25] width 715 height 31
paste input "OncLive® On Air"
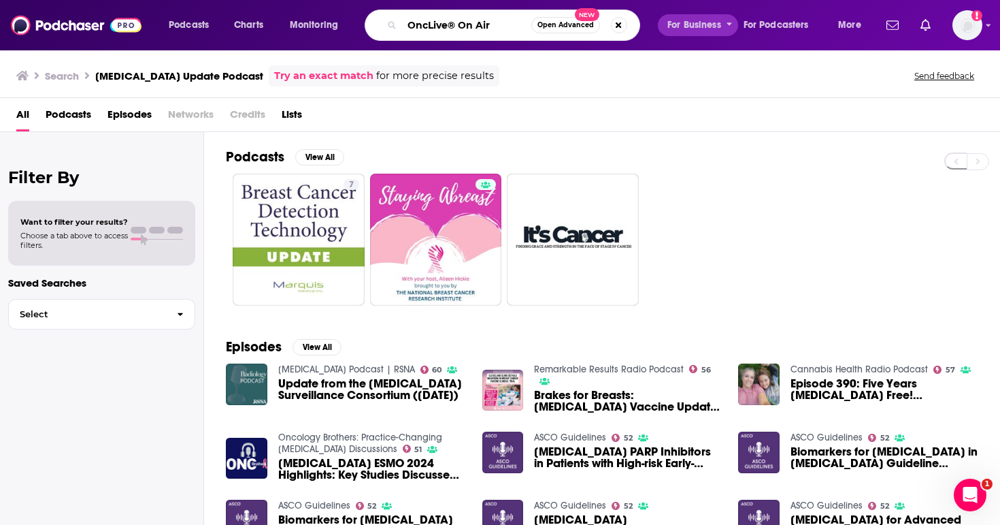
type input "OncLive® On Air"
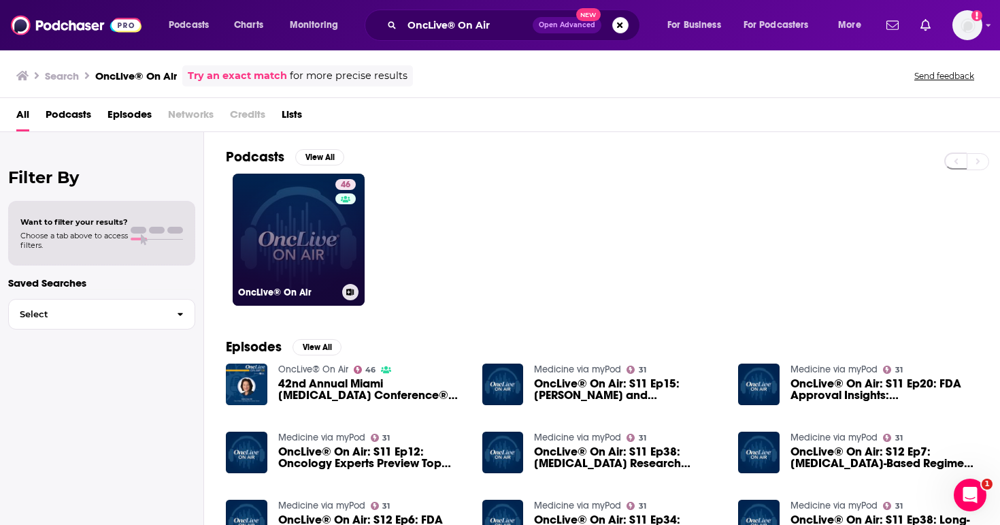
click at [301, 276] on link "46 OncLive® On Air" at bounding box center [299, 239] width 132 height 132
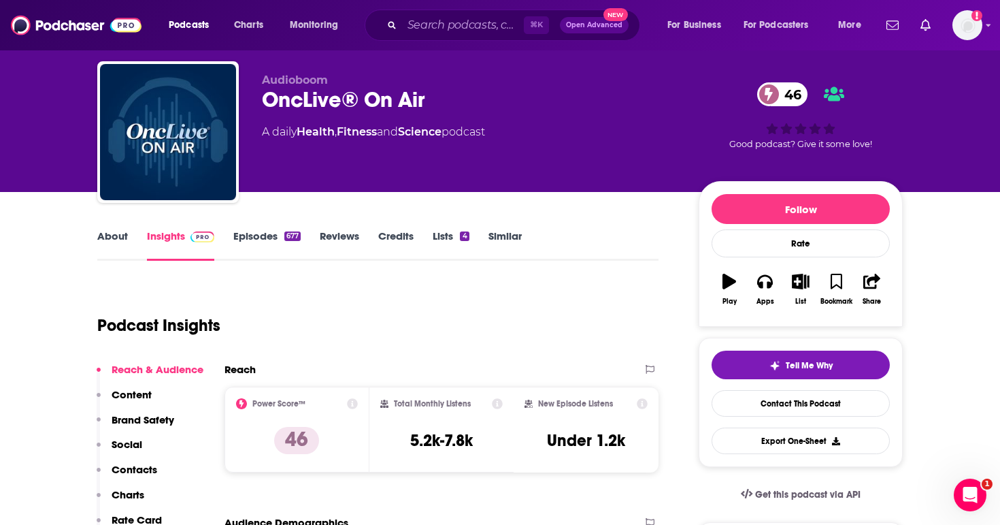
scroll to position [31, 0]
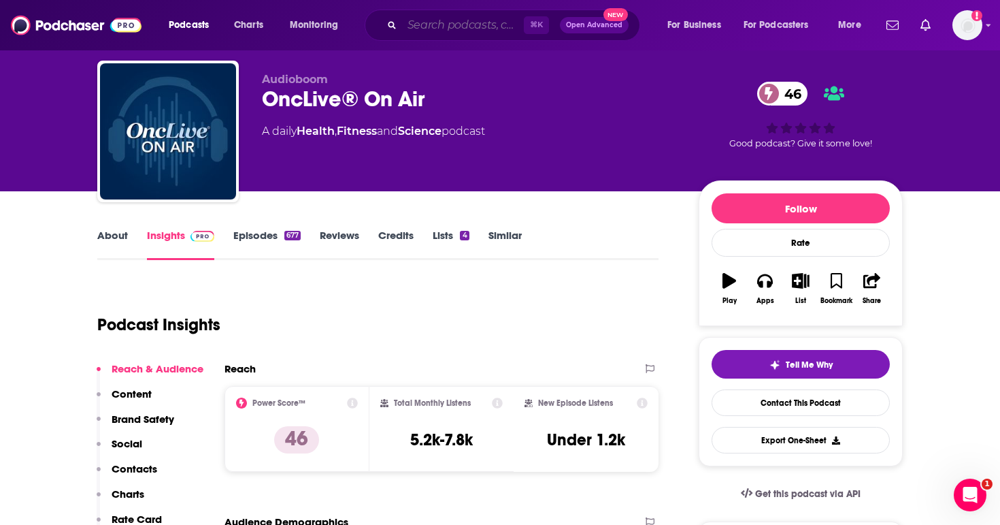
click at [459, 31] on input "Search podcasts, credits, & more..." at bounding box center [463, 25] width 122 height 22
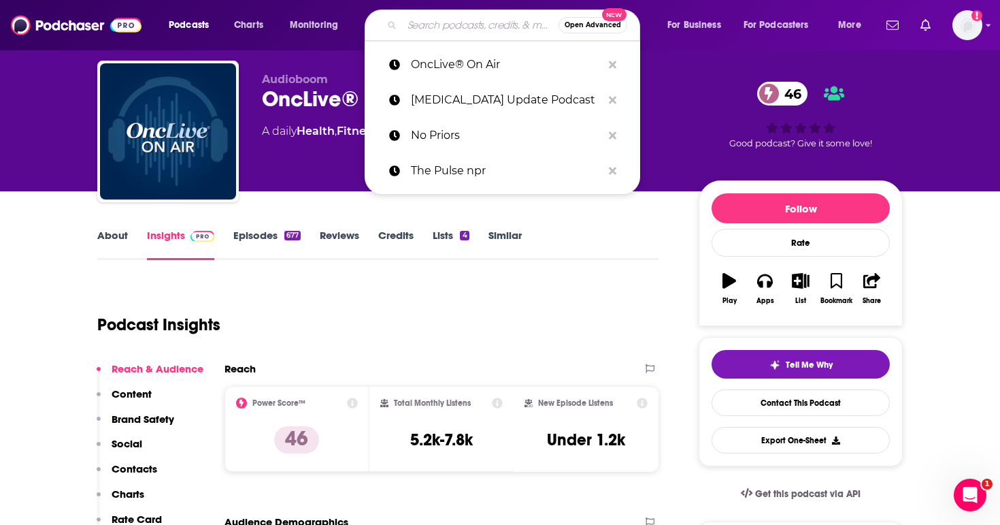
paste input "Treating Blood Cancers"
type input "Treating Blood Cancers"
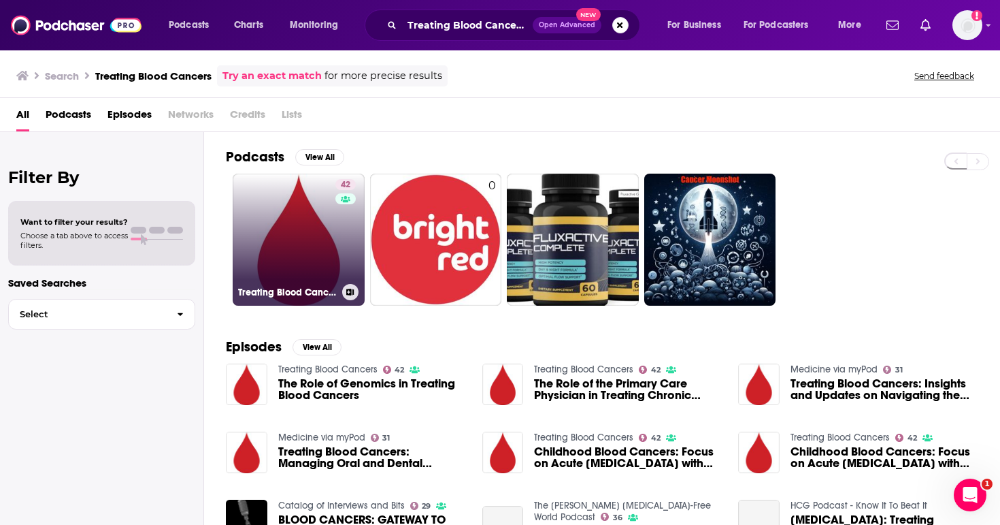
click at [322, 242] on link "42 Treating Blood Cancers" at bounding box center [299, 239] width 132 height 132
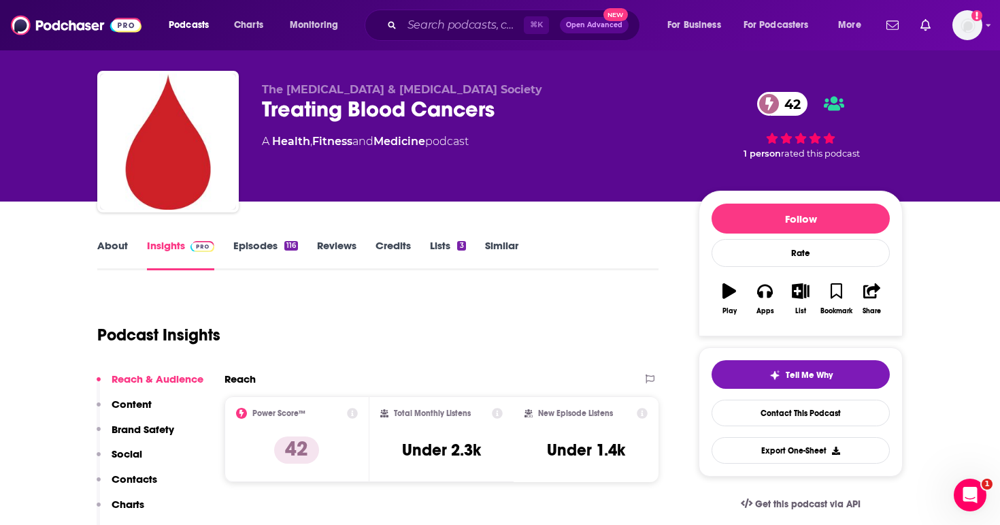
scroll to position [23, 0]
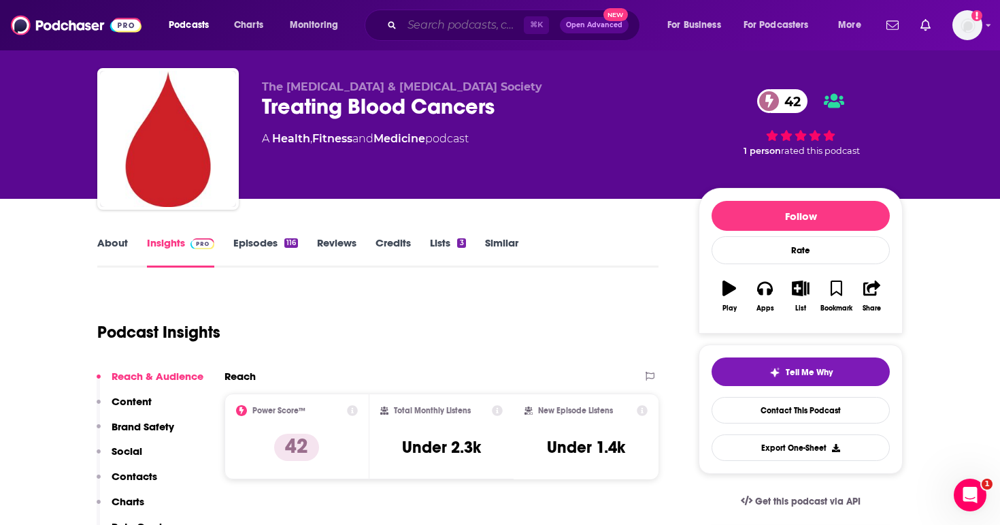
click at [455, 27] on input "Search podcasts, credits, & more..." at bounding box center [463, 25] width 122 height 22
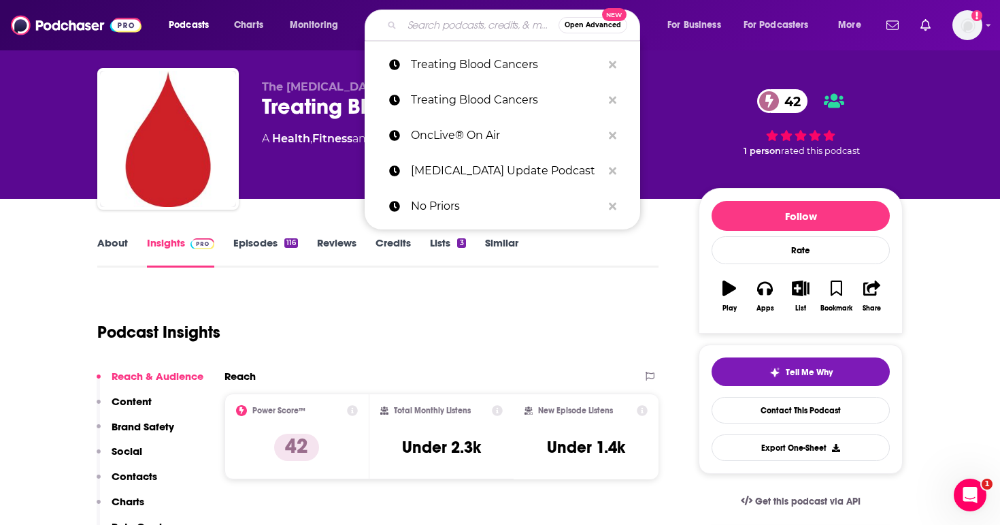
paste input "ASCO Daily News"
type input "ASCO Daily News"
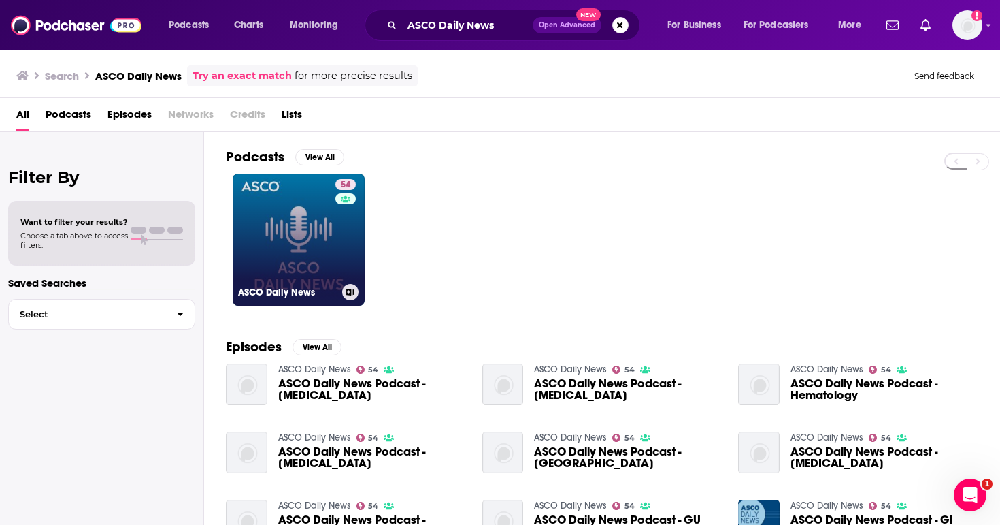
click at [320, 227] on link "54 ASCO Daily News" at bounding box center [299, 239] width 132 height 132
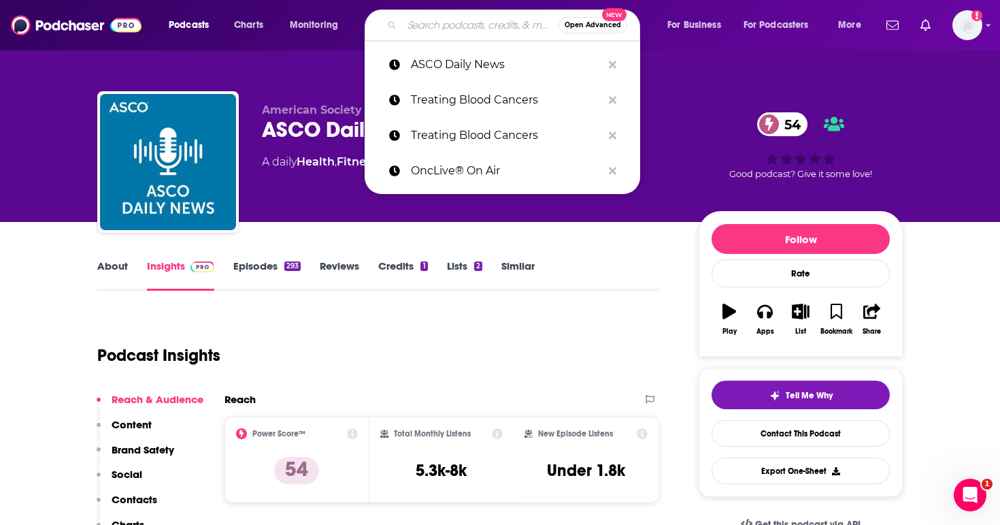
click at [443, 24] on input "Search podcasts, credits, & more..." at bounding box center [480, 25] width 156 height 22
paste input "The Unthinkable Tech Podcast"
type input "The Unthinkable Tech Podcast"
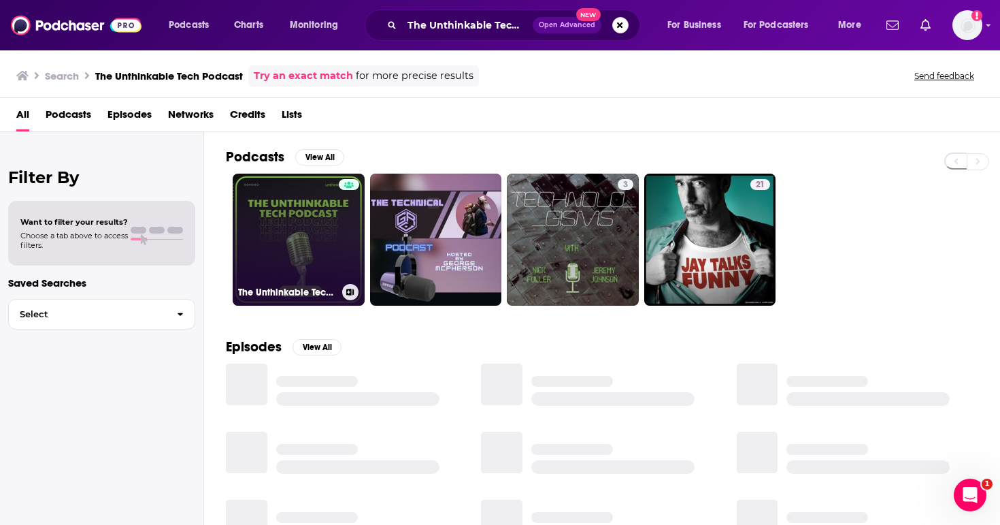
click at [330, 238] on link "The Unthinkable Tech Podcast" at bounding box center [299, 239] width 132 height 132
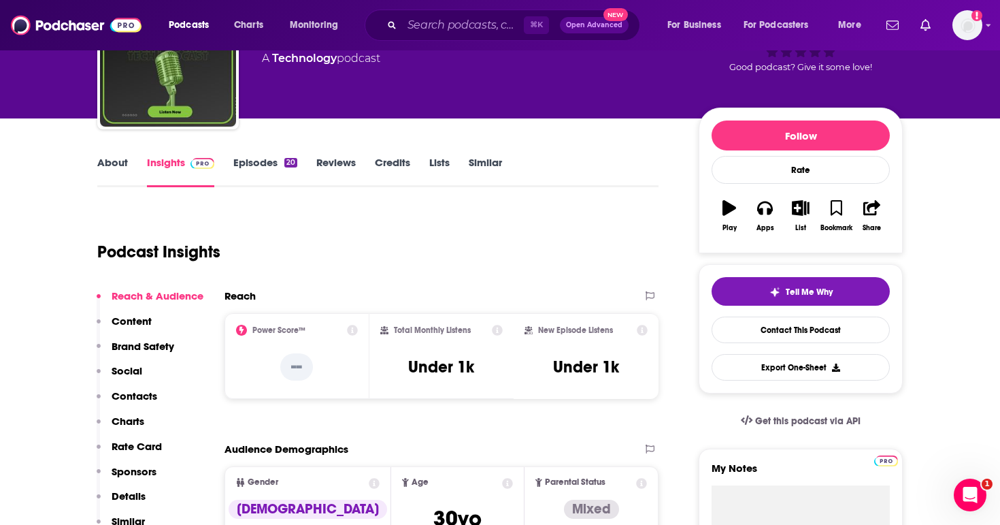
scroll to position [110, 0]
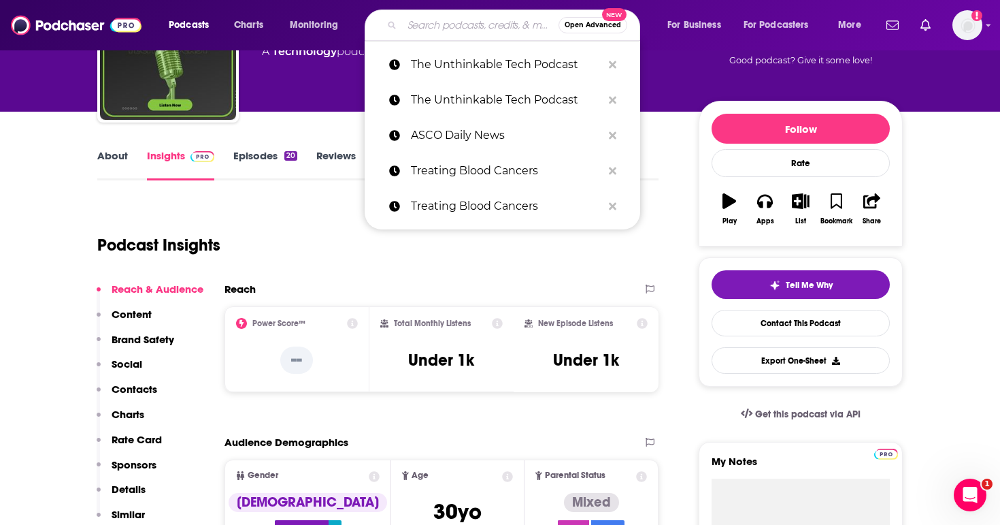
click at [464, 15] on input "Search podcasts, credits, & more..." at bounding box center [480, 25] width 156 height 22
paste input "Code Story: Insights from Startup Tech Leaders"
type input "Code Story: Insights from Startup Tech Leaders"
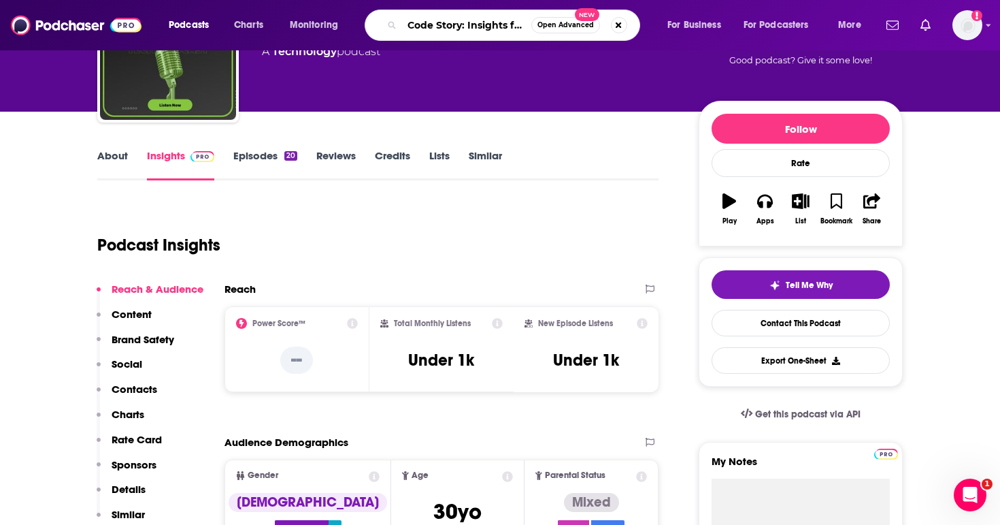
scroll to position [0, 118]
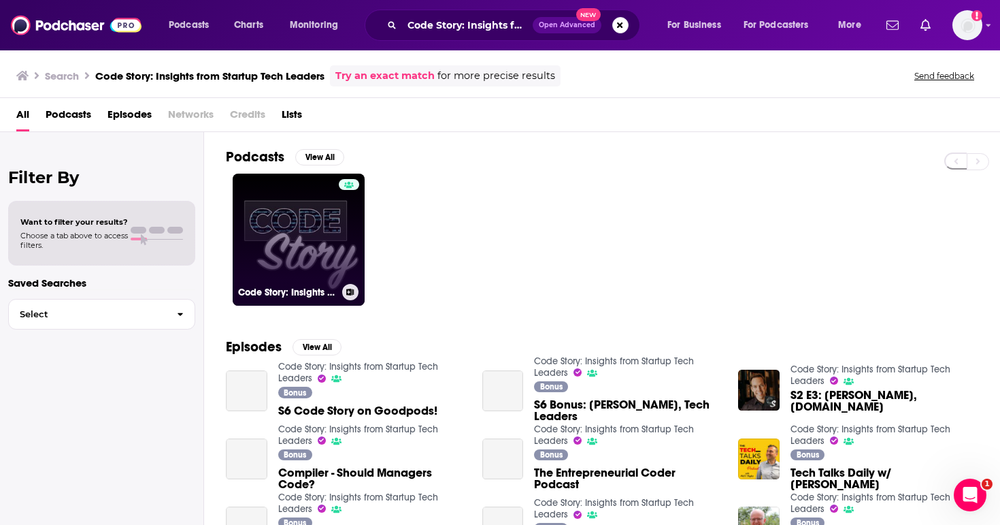
click at [297, 254] on link "Code Story: Insights from Startup Tech Leaders" at bounding box center [299, 239] width 132 height 132
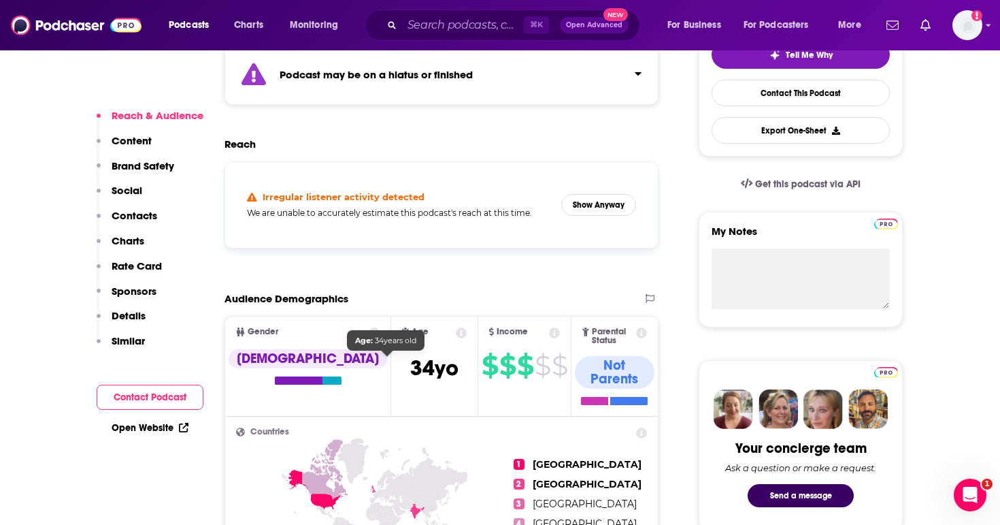
scroll to position [439, 0]
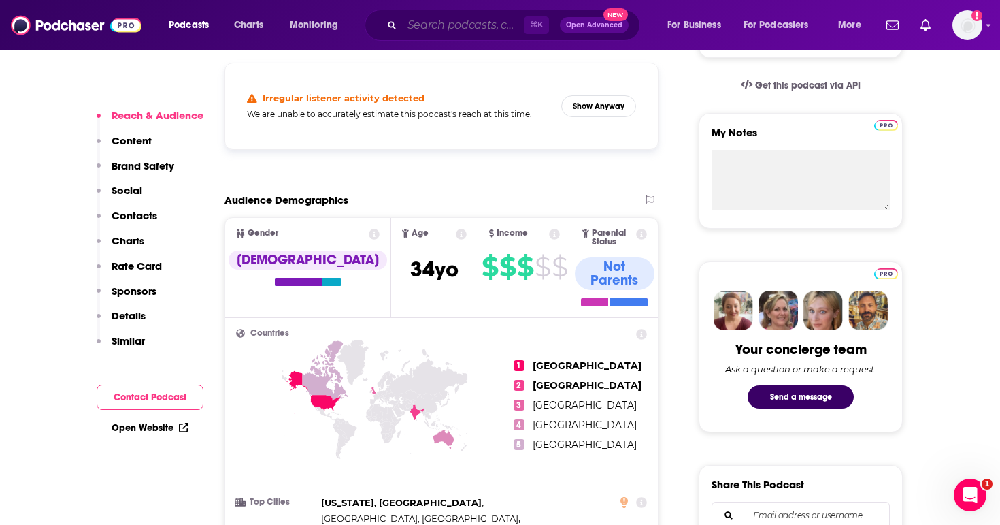
click at [419, 29] on input "Search podcasts, credits, & more..." at bounding box center [463, 25] width 122 height 22
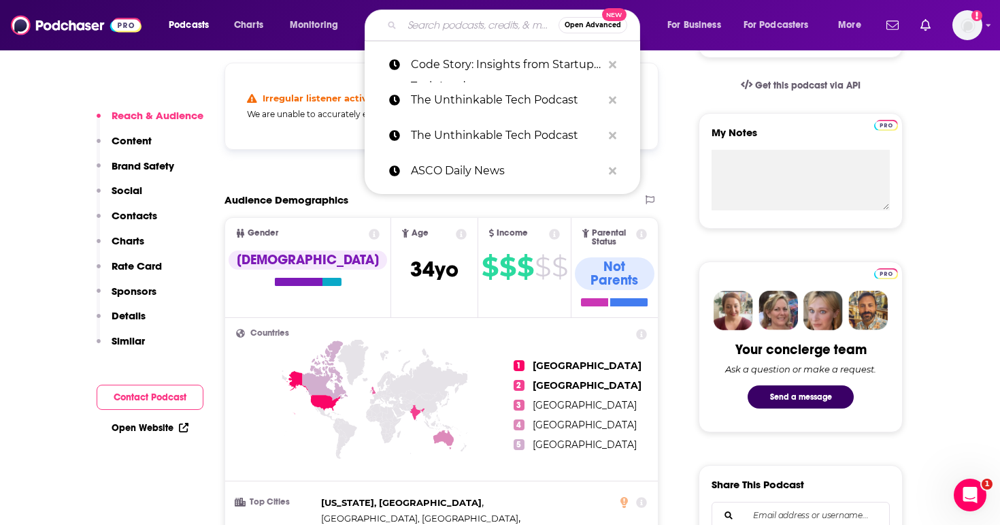
paste input "AI Ignition: Exploring the future of AI in the enterprise"
type input "AI Ignition: Exploring the future of AI in the enterprise"
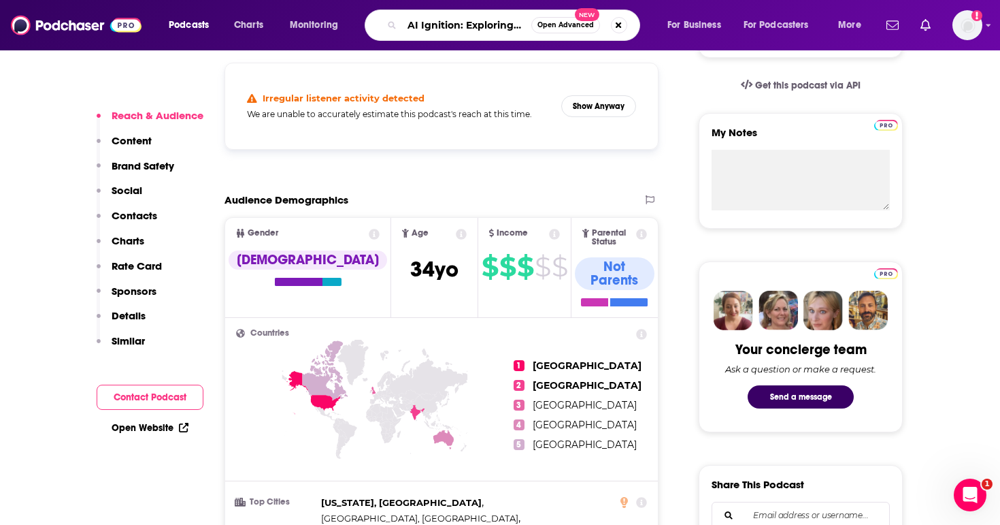
scroll to position [0, 152]
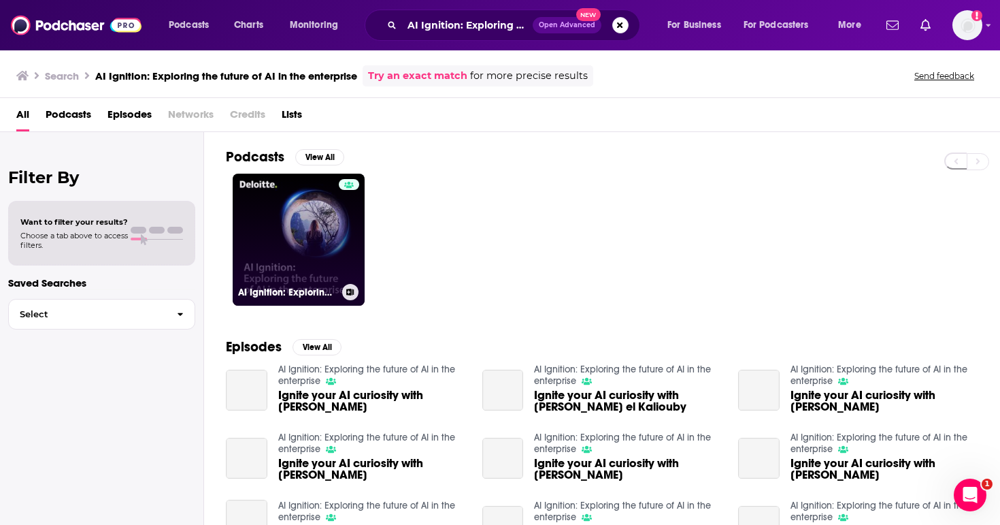
click at [308, 236] on link "AI Ignition: Exploring the future of AI in the enterprise" at bounding box center [299, 239] width 132 height 132
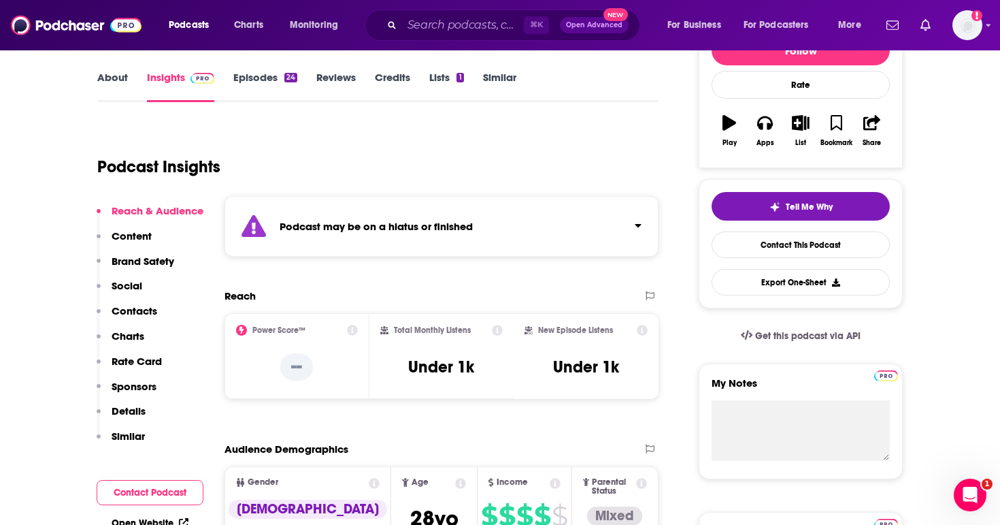
scroll to position [201, 0]
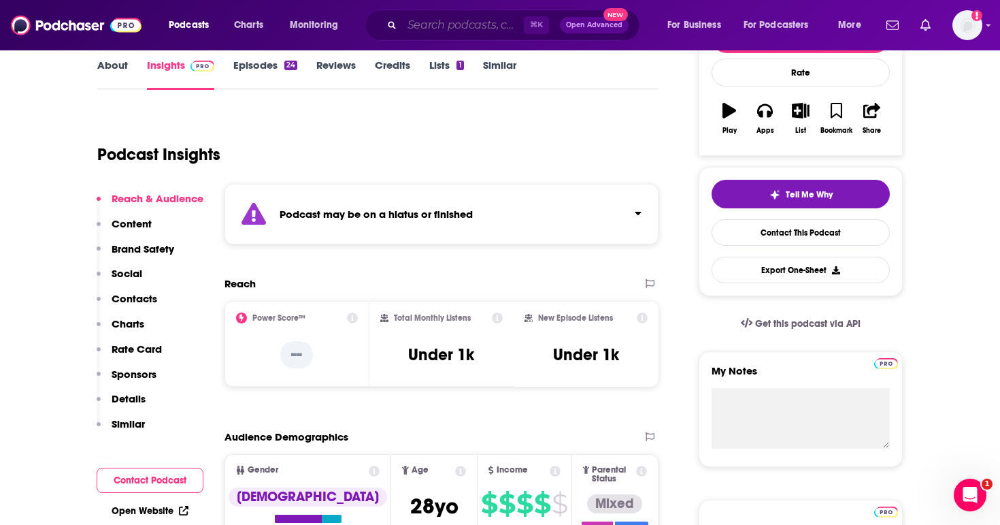
click at [421, 32] on input "Search podcasts, credits, & more..." at bounding box center [463, 25] width 122 height 22
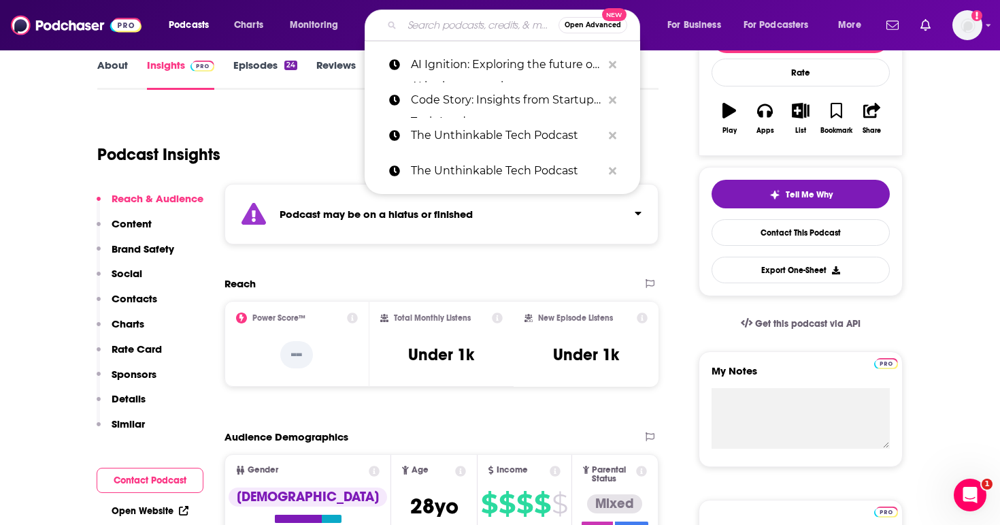
paste input "Raising Health"
type input "Raising Health"
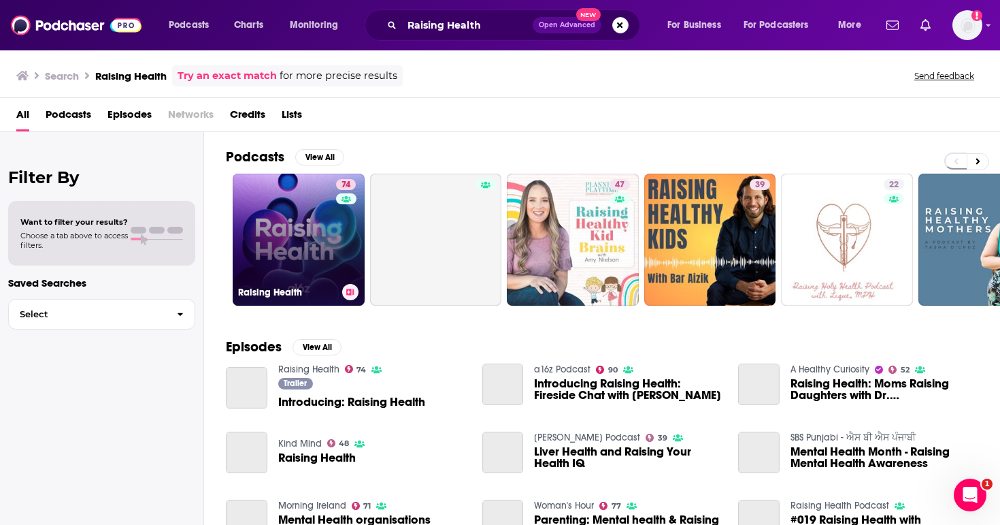
click at [303, 239] on link "74 Raising Health" at bounding box center [299, 239] width 132 height 132
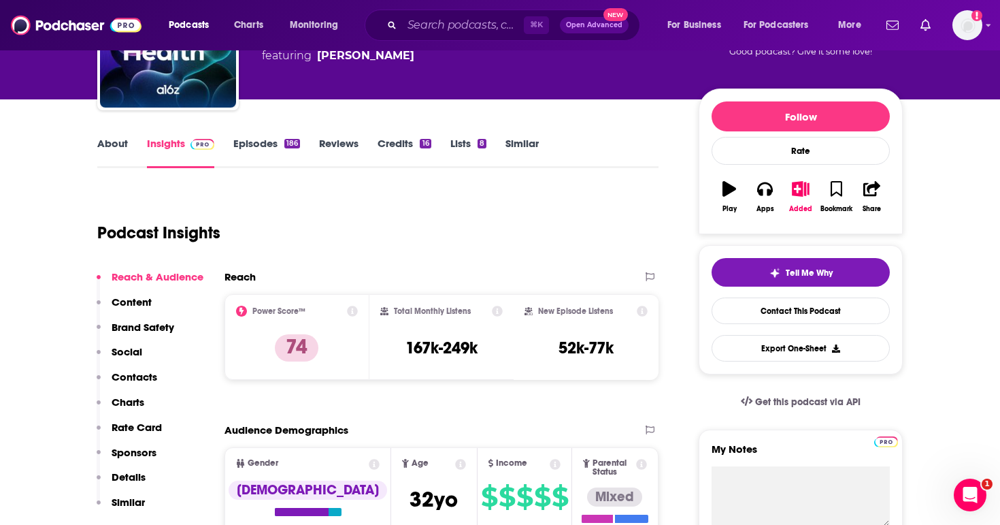
scroll to position [133, 0]
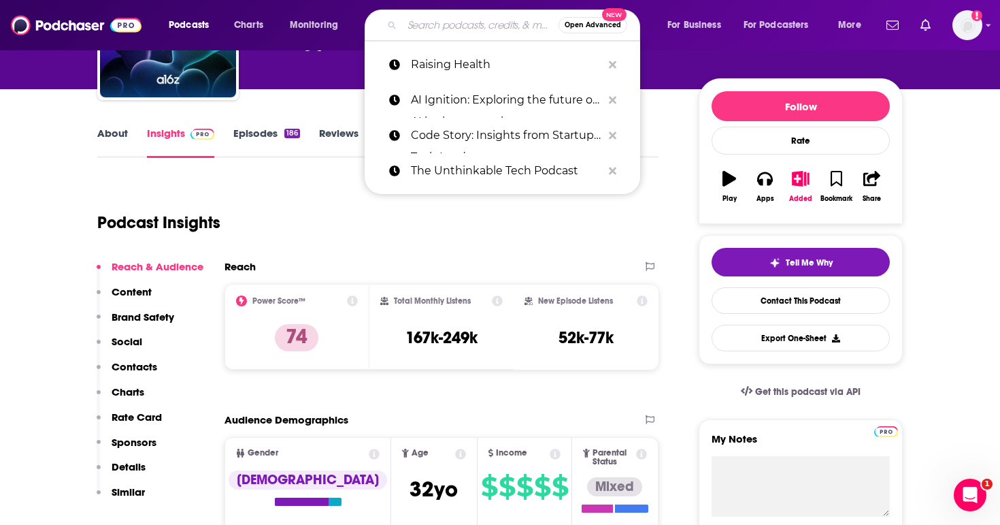
click at [462, 32] on input "Search podcasts, credits, & more..." at bounding box center [480, 25] width 156 height 22
paste input "MIT Curiosity Unbounded"
type input "MIT Curiosity Unbounded"
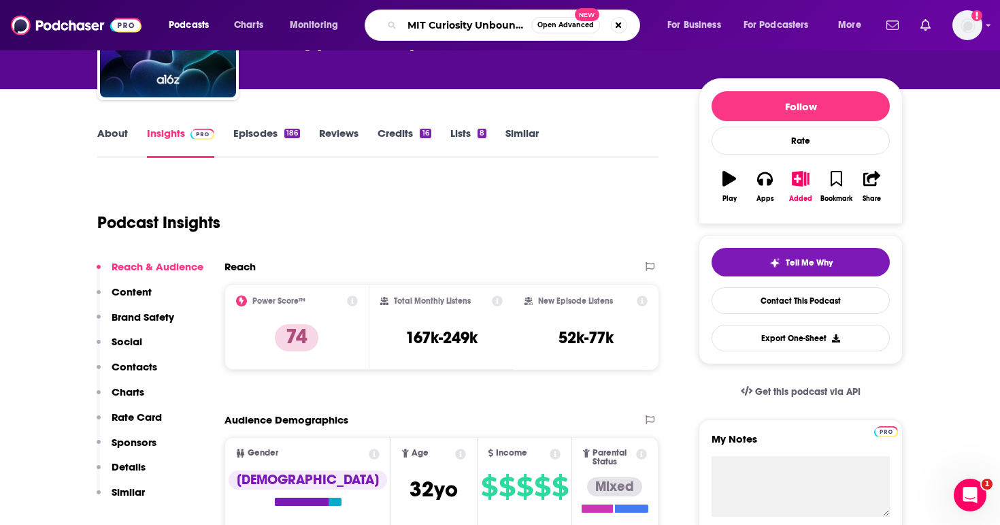
scroll to position [0, 10]
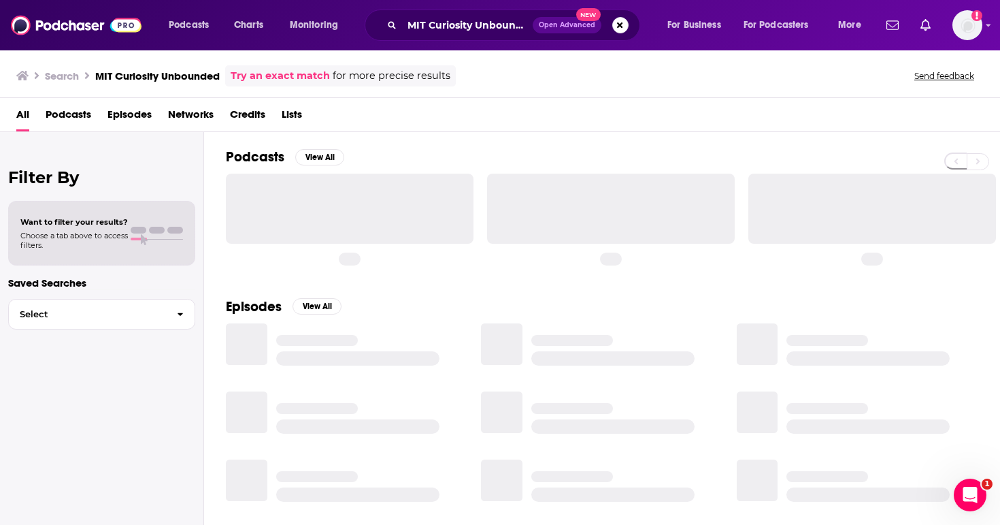
scroll to position [5, 0]
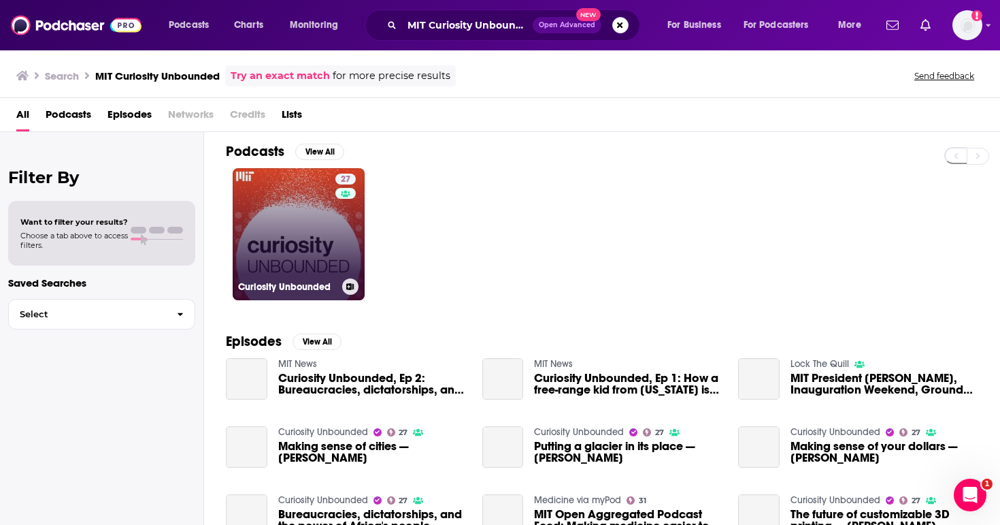
click at [295, 240] on link "27 Curiosity Unbounded" at bounding box center [299, 234] width 132 height 132
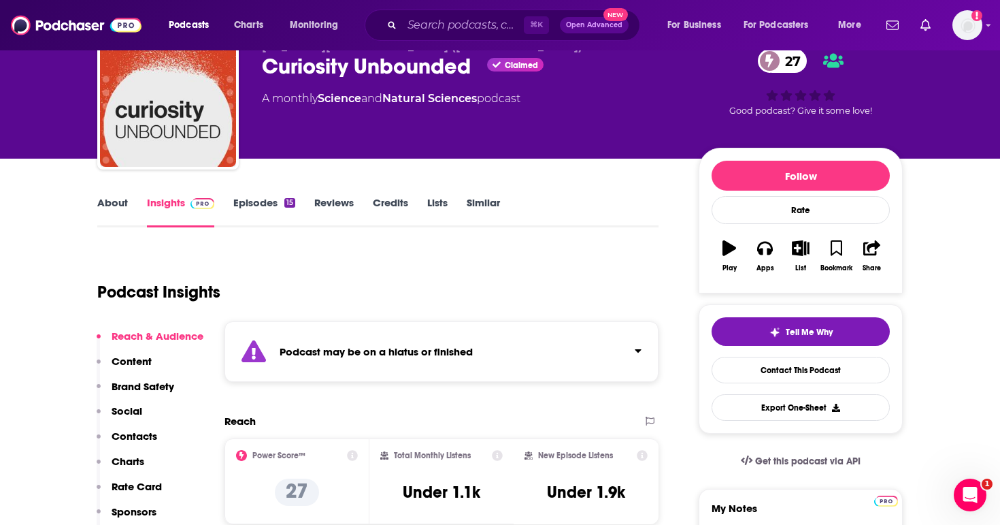
scroll to position [67, 0]
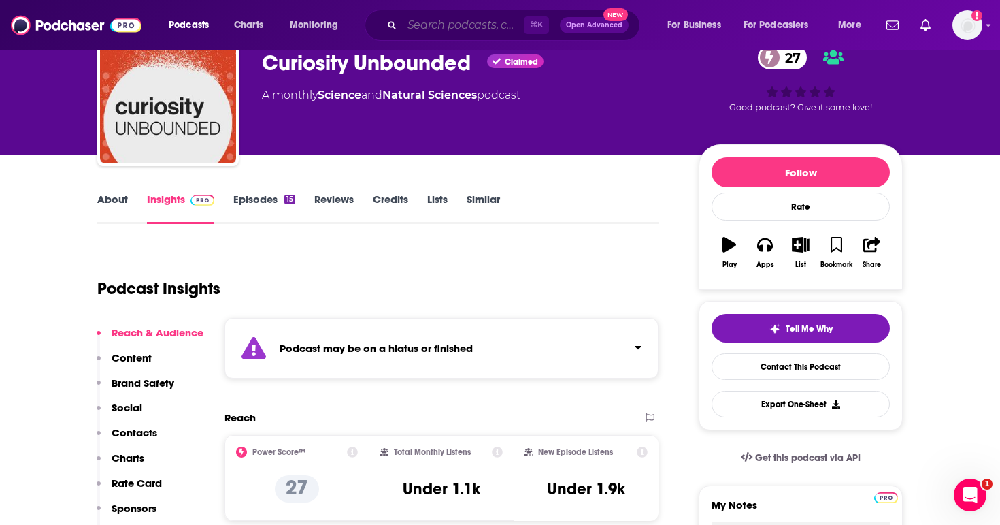
click at [449, 21] on input "Search podcasts, credits, & more..." at bounding box center [463, 25] width 122 height 22
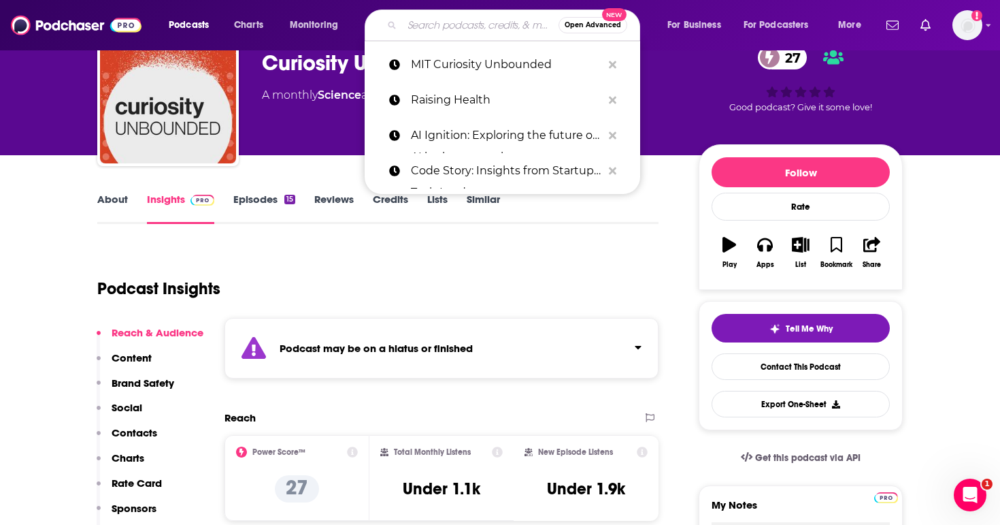
paste input "[PERSON_NAME]'s Podcast - AI"
type input "[PERSON_NAME]'s Podcast - AI"
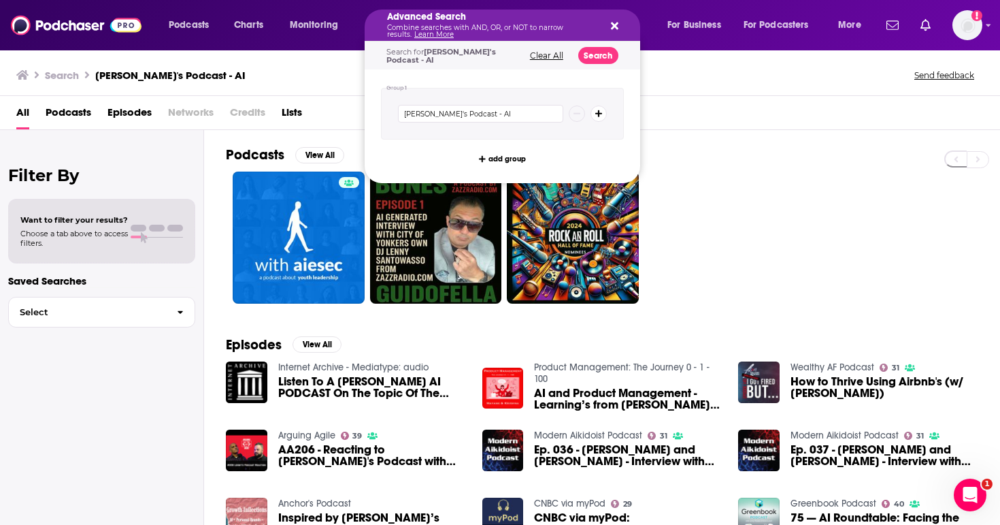
click at [619, 22] on div "Advanced Search Combine searches with AND, OR, or NOT to narrow results. Learn …" at bounding box center [503, 25] width 276 height 31
click at [616, 26] on icon "Search podcasts, credits, & more..." at bounding box center [614, 25] width 7 height 11
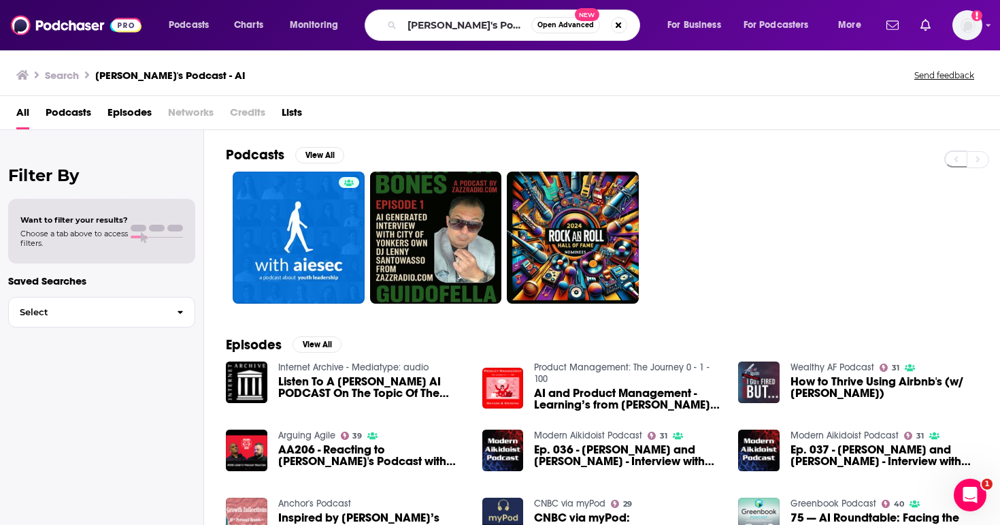
click at [689, 132] on div "Podcasts View All" at bounding box center [613, 225] width 774 height 190
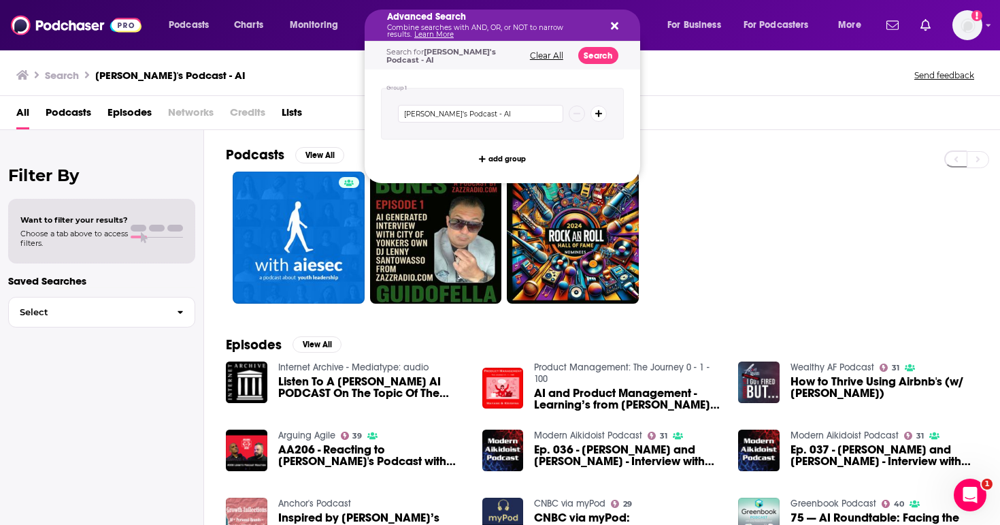
click at [612, 25] on icon "Search podcasts, credits, & more..." at bounding box center [614, 25] width 7 height 11
click at [591, 58] on button "Search" at bounding box center [598, 55] width 40 height 17
click at [600, 114] on icon "Search podcasts, credits, & more..." at bounding box center [598, 114] width 7 height 8
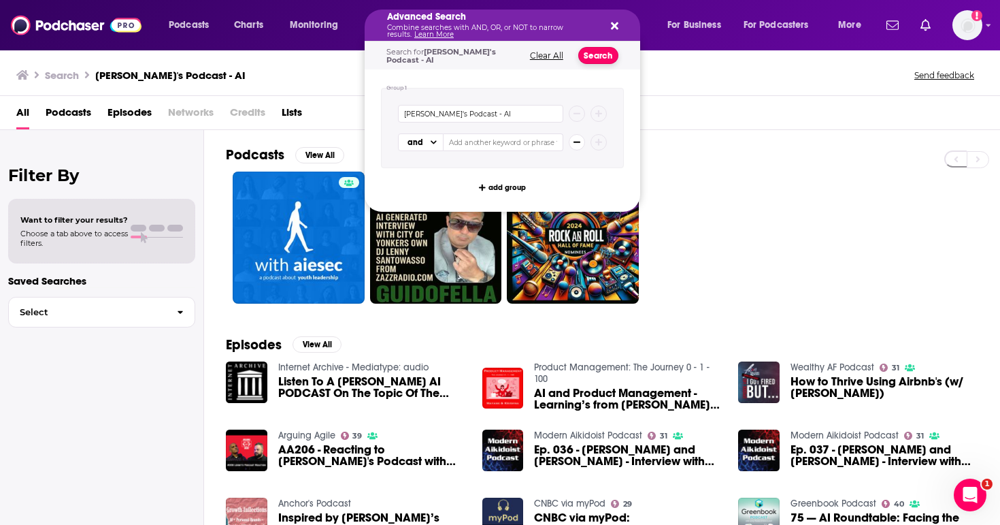
click at [599, 55] on button "Search" at bounding box center [598, 55] width 40 height 17
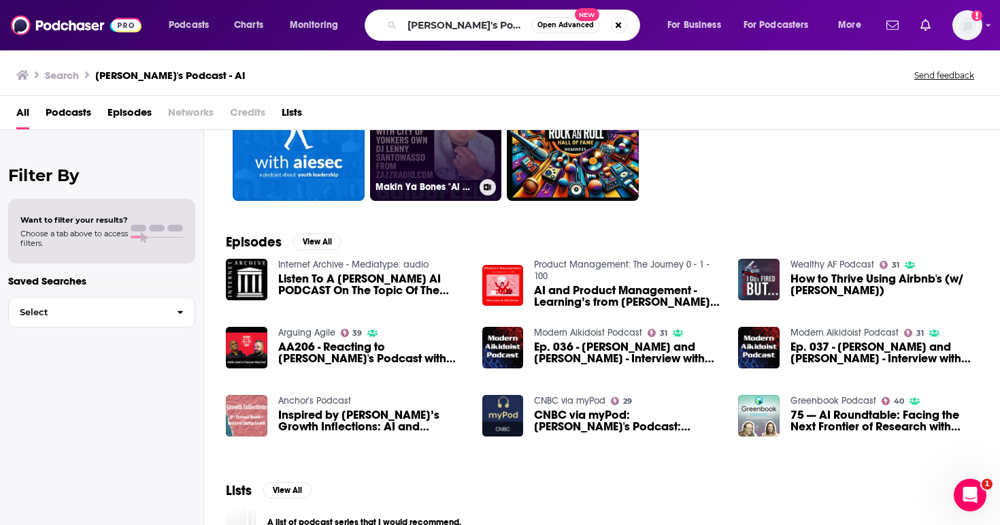
scroll to position [114, 0]
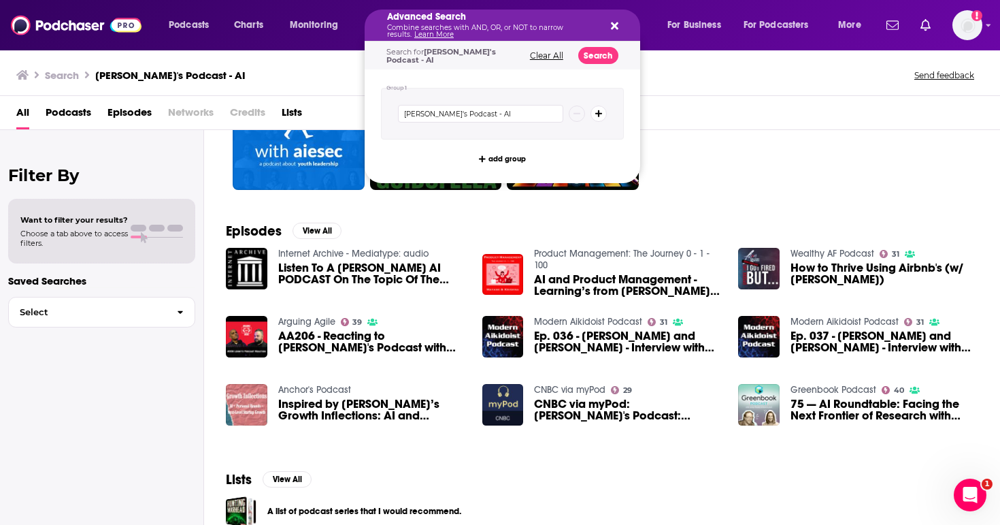
click at [611, 29] on icon "Search podcasts, credits, & more..." at bounding box center [614, 25] width 7 height 11
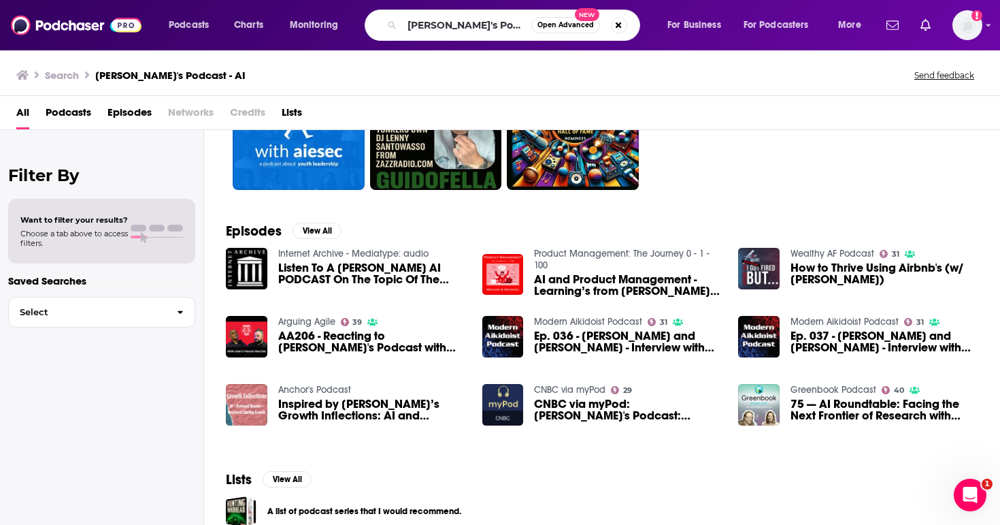
click at [389, 24] on icon "Search podcasts, credits, & more..." at bounding box center [391, 24] width 7 height 7
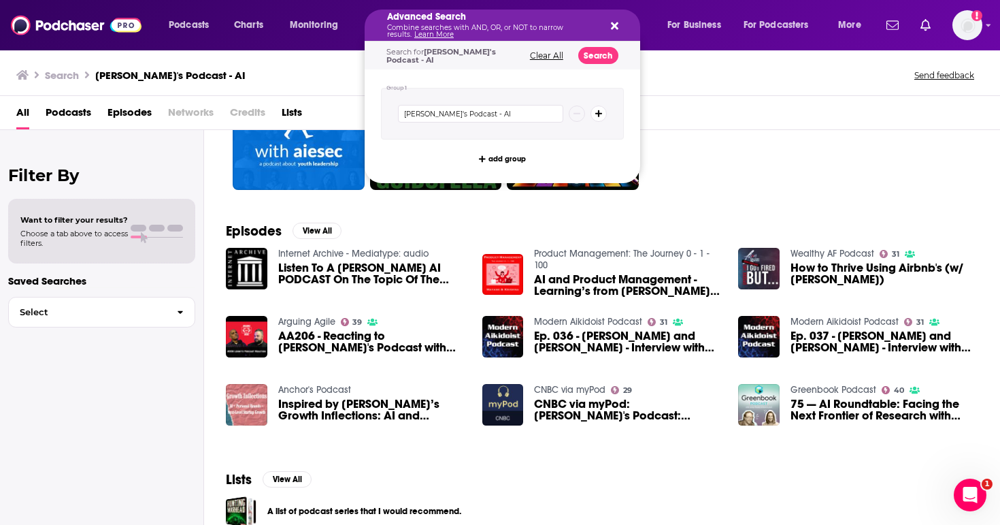
click at [617, 24] on icon "Search podcasts, credits, & more..." at bounding box center [614, 25] width 7 height 11
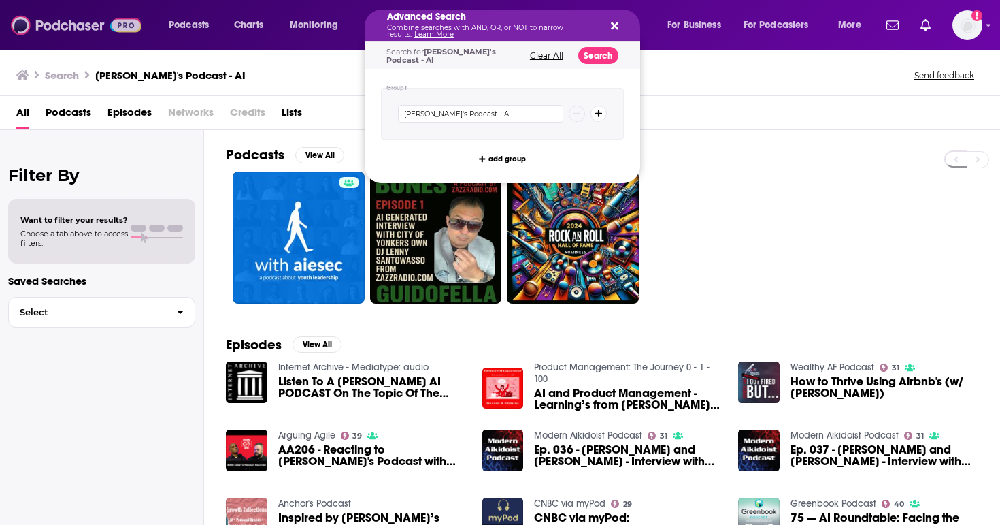
click at [50, 31] on img at bounding box center [76, 25] width 131 height 26
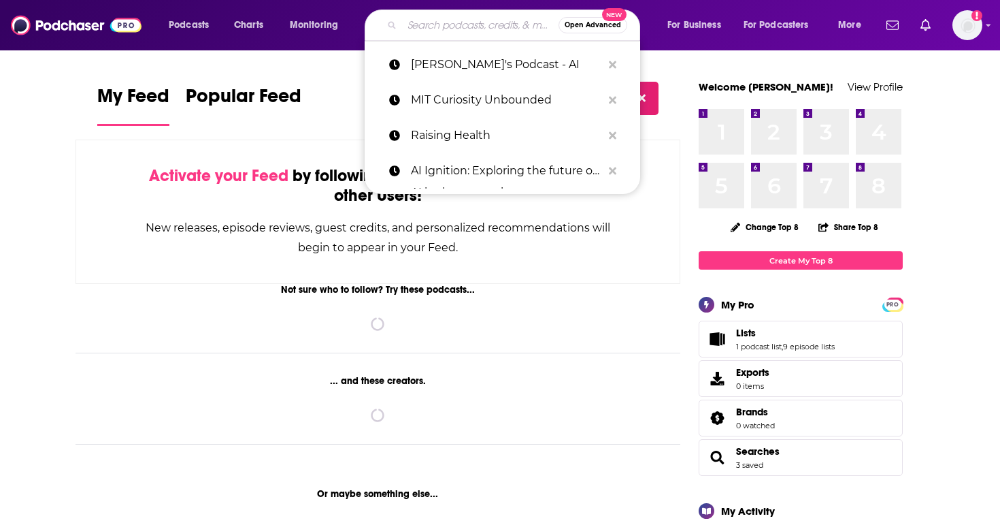
click at [418, 33] on input "Search podcasts, credits, & more..." at bounding box center [480, 25] width 156 height 22
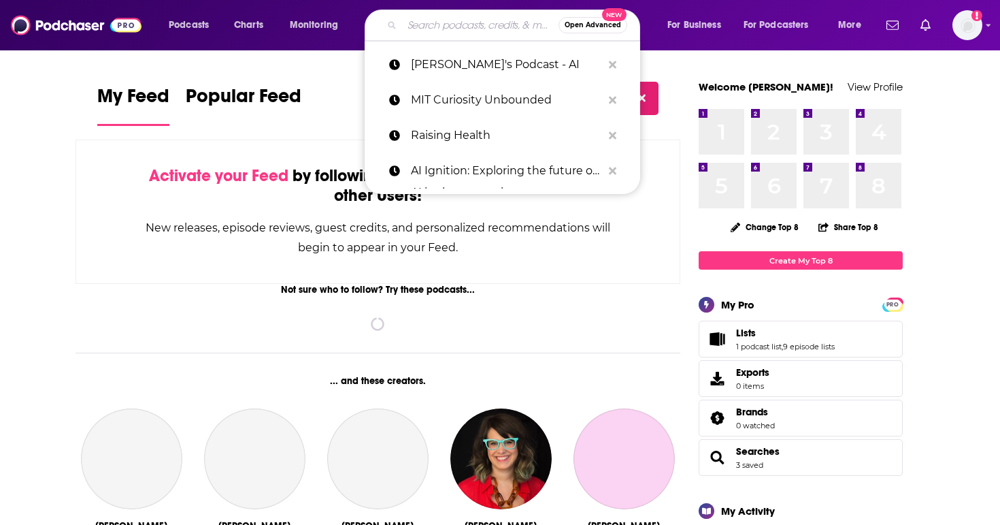
paste input "Moonshots"
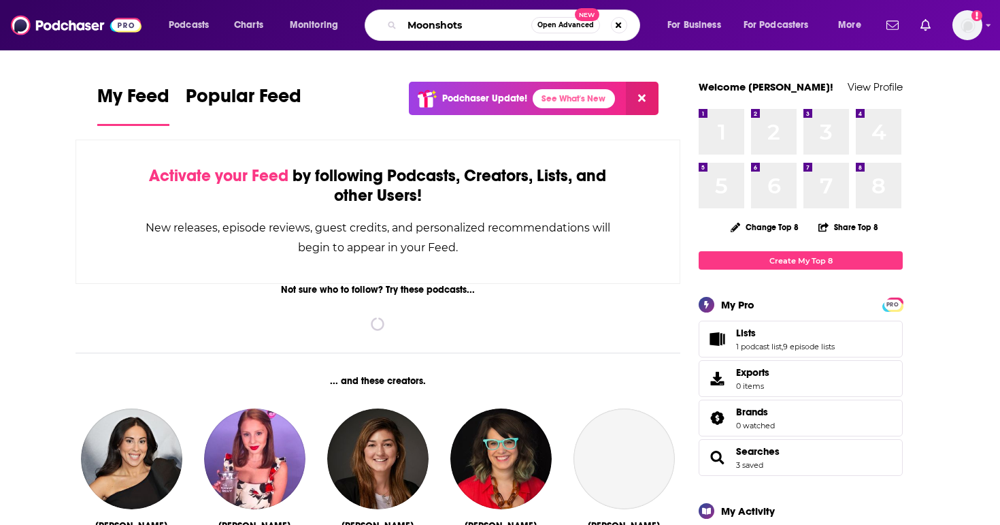
type input "Moonshots"
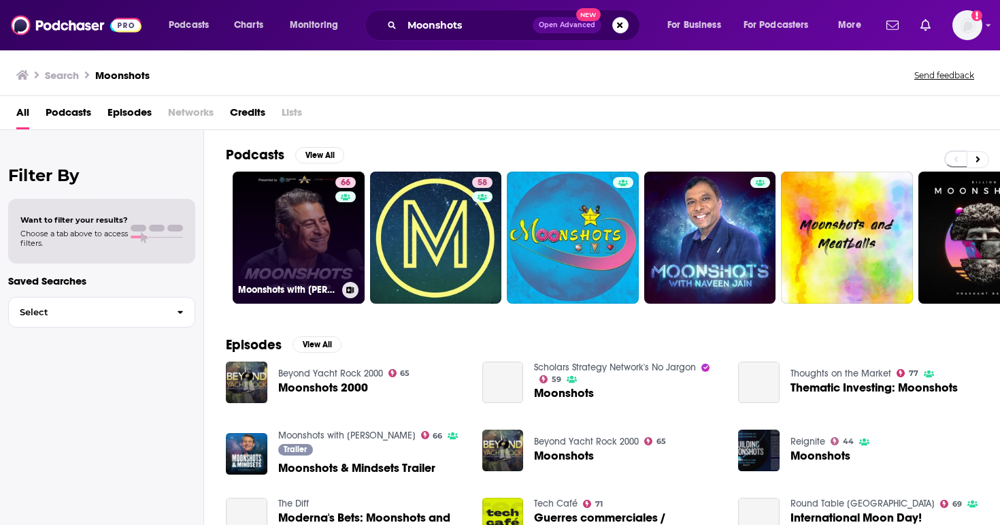
click at [319, 246] on link "66 Moonshots with Peter Diamandis" at bounding box center [299, 237] width 132 height 132
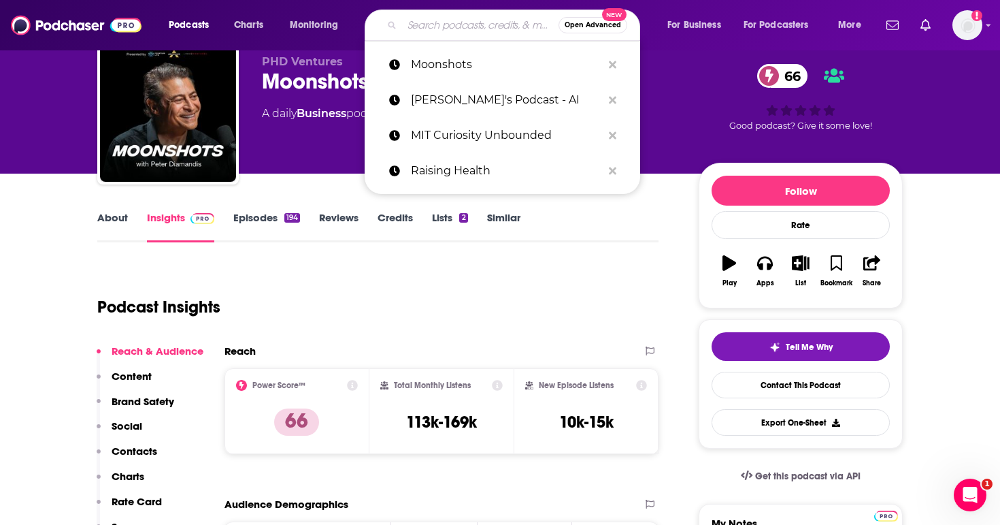
click at [458, 27] on input "Search podcasts, credits, & more..." at bounding box center [480, 25] width 156 height 22
paste input "Big Technology"
type input "Big Technology"
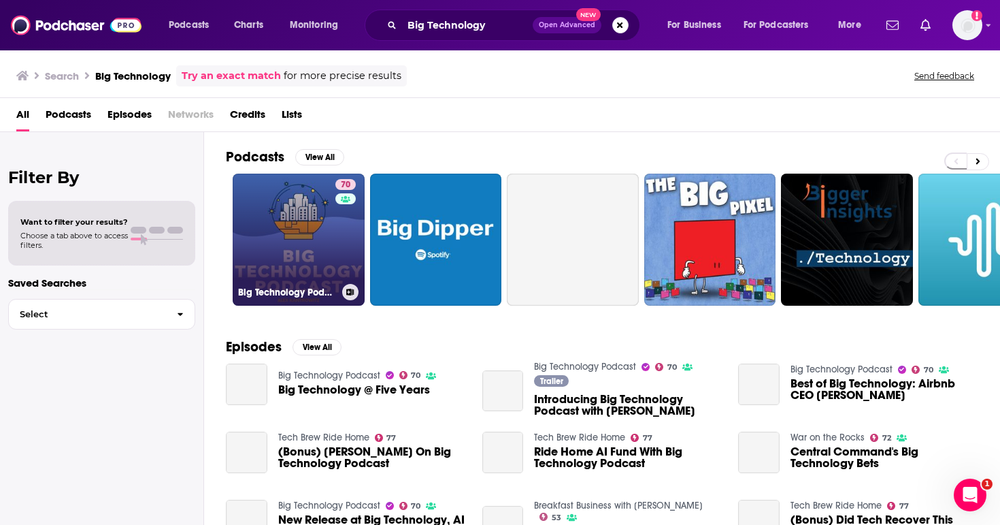
click at [322, 259] on link "70 Big Technology Podcast" at bounding box center [299, 239] width 132 height 132
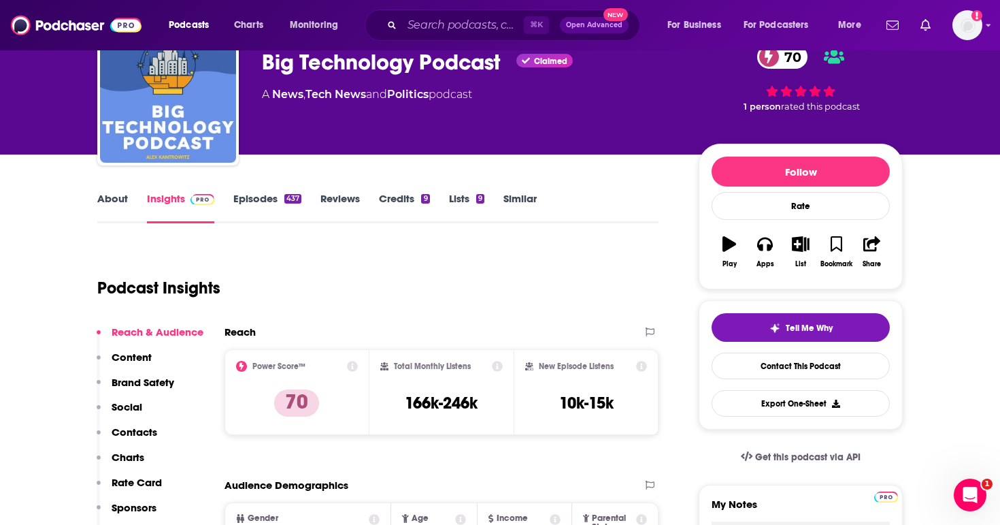
scroll to position [71, 0]
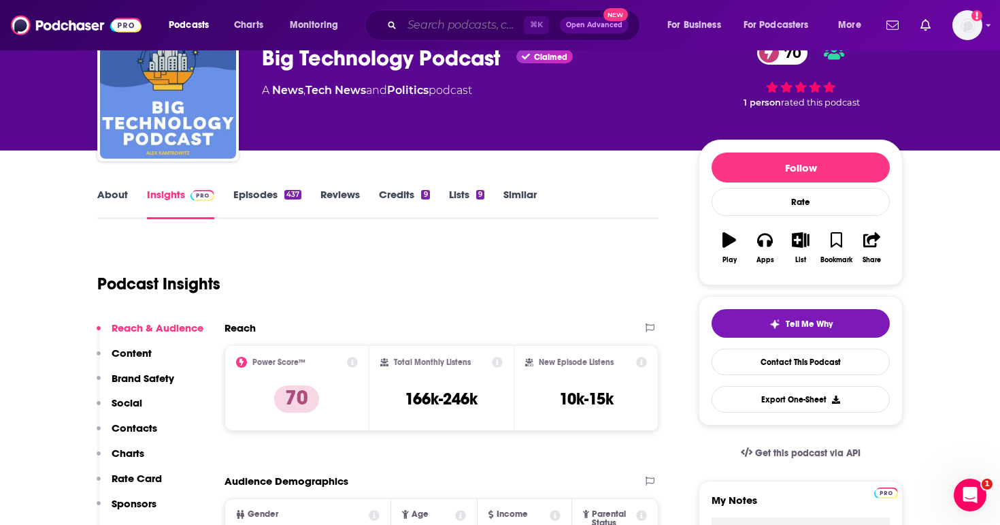
click at [435, 26] on input "Search podcasts, credits, & more..." at bounding box center [463, 25] width 122 height 22
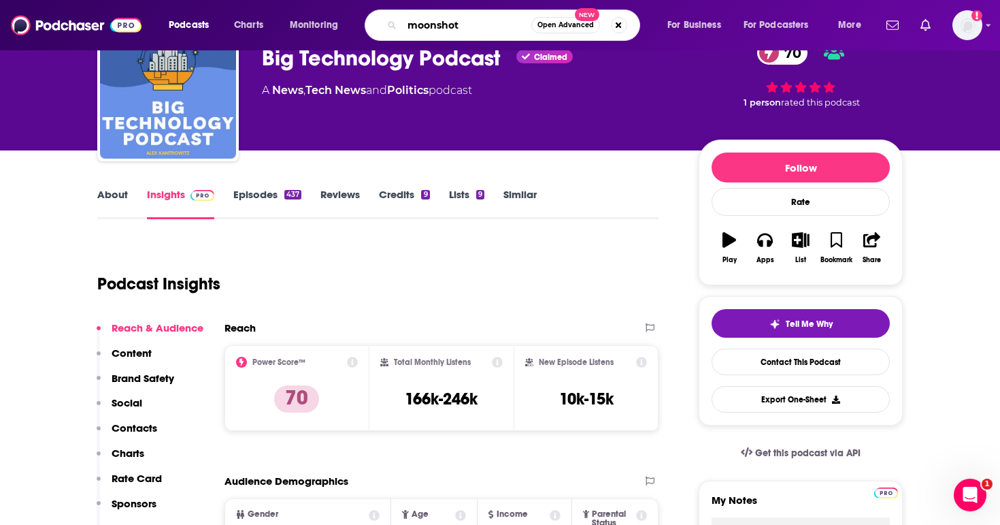
type input "moonshots"
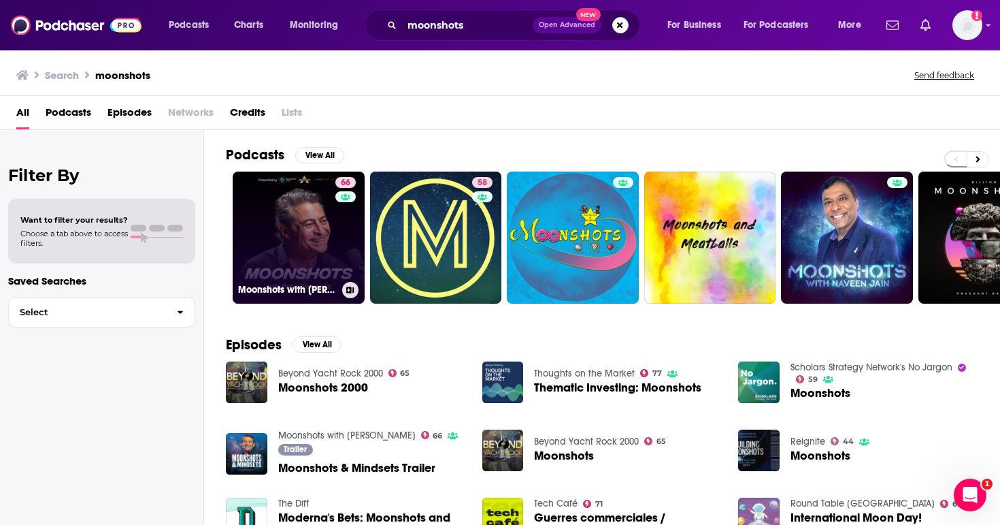
click at [300, 220] on link "66 Moonshots with Peter Diamandis" at bounding box center [299, 237] width 132 height 132
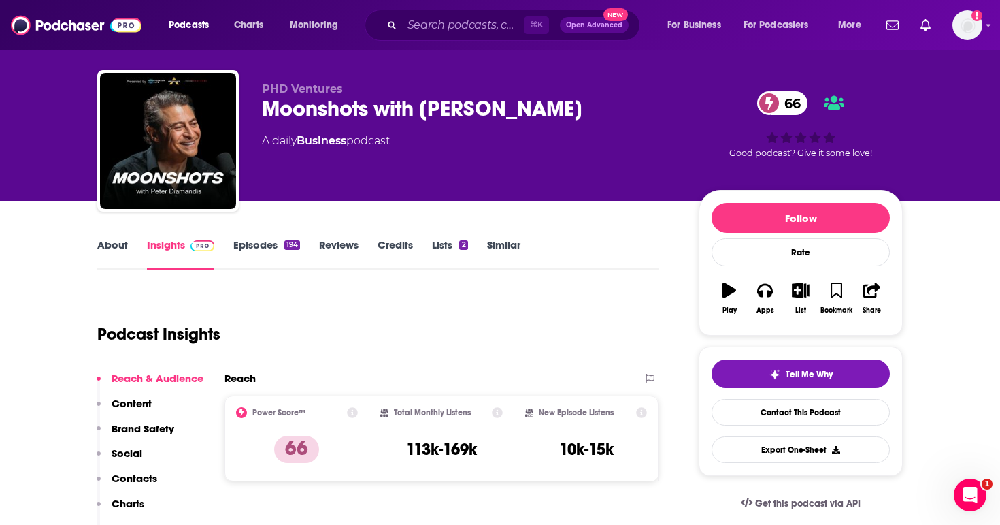
scroll to position [29, 0]
